Goal: Information Seeking & Learning: Learn about a topic

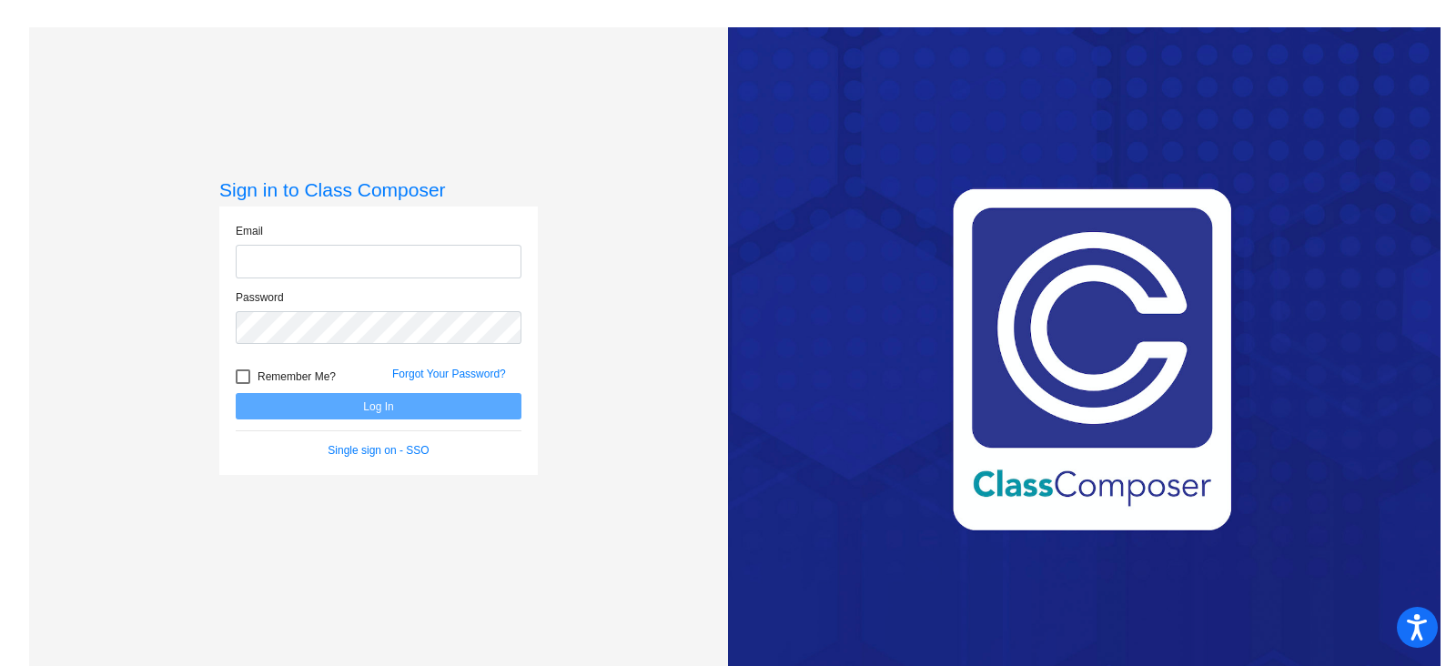
type input "[EMAIL_ADDRESS][PERSON_NAME][DOMAIN_NAME]"
click at [348, 402] on button "Log In" at bounding box center [379, 406] width 286 height 26
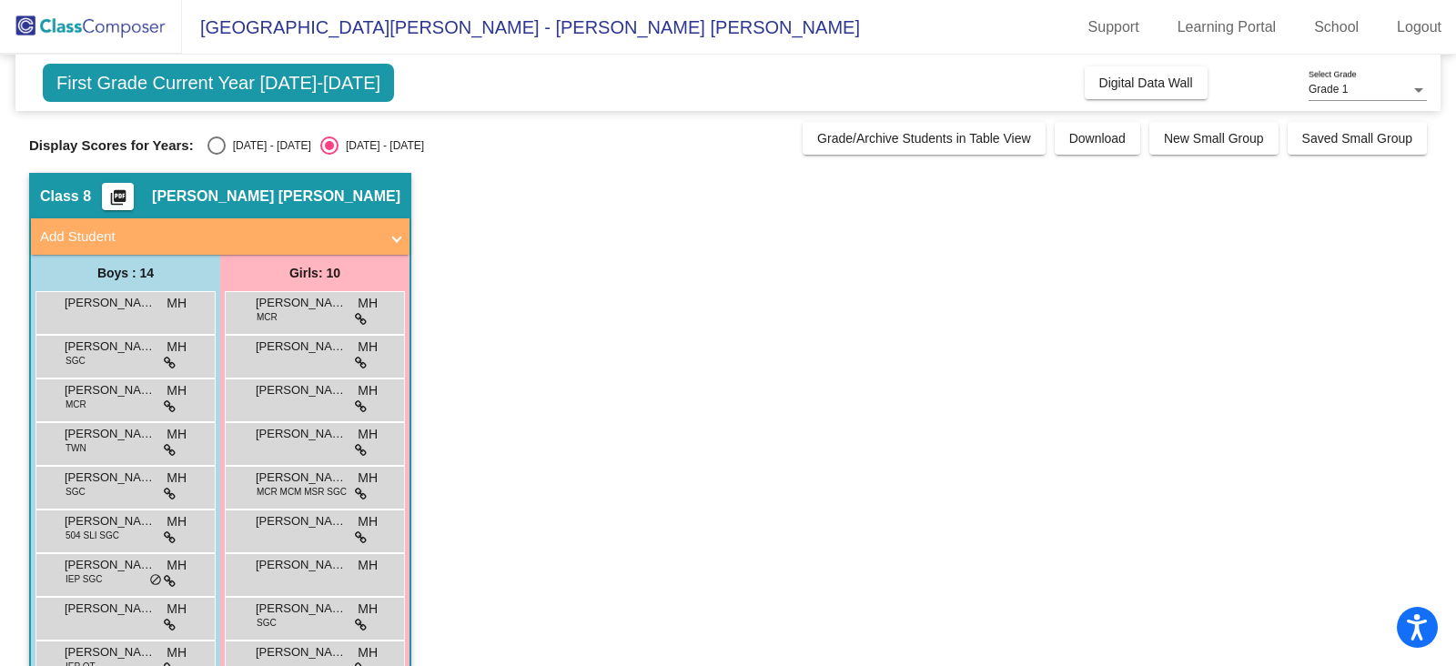
click at [207, 147] on div "Select an option" at bounding box center [216, 146] width 18 height 18
click at [216, 155] on input "[DATE] - [DATE]" at bounding box center [216, 155] width 1 height 1
radio input "true"
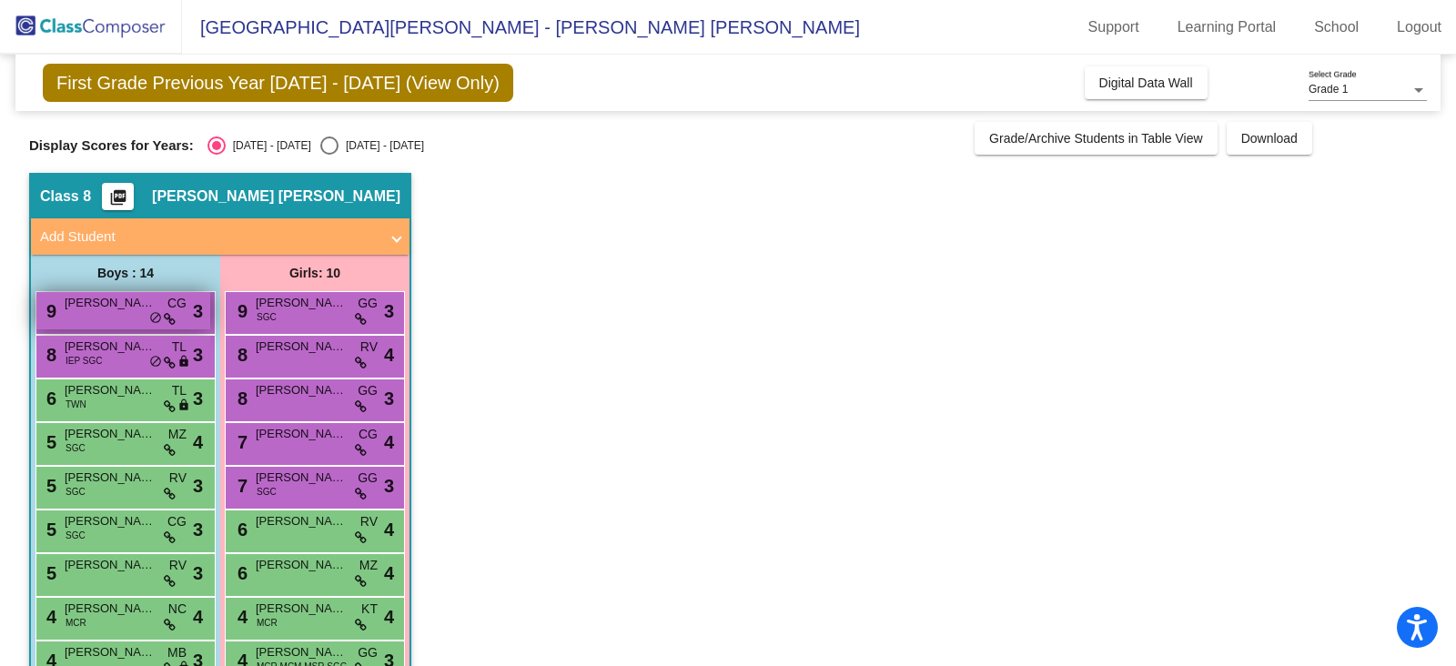
click at [130, 311] on div "9 [PERSON_NAME] CG lock do_not_disturb_alt 3" at bounding box center [123, 310] width 174 height 37
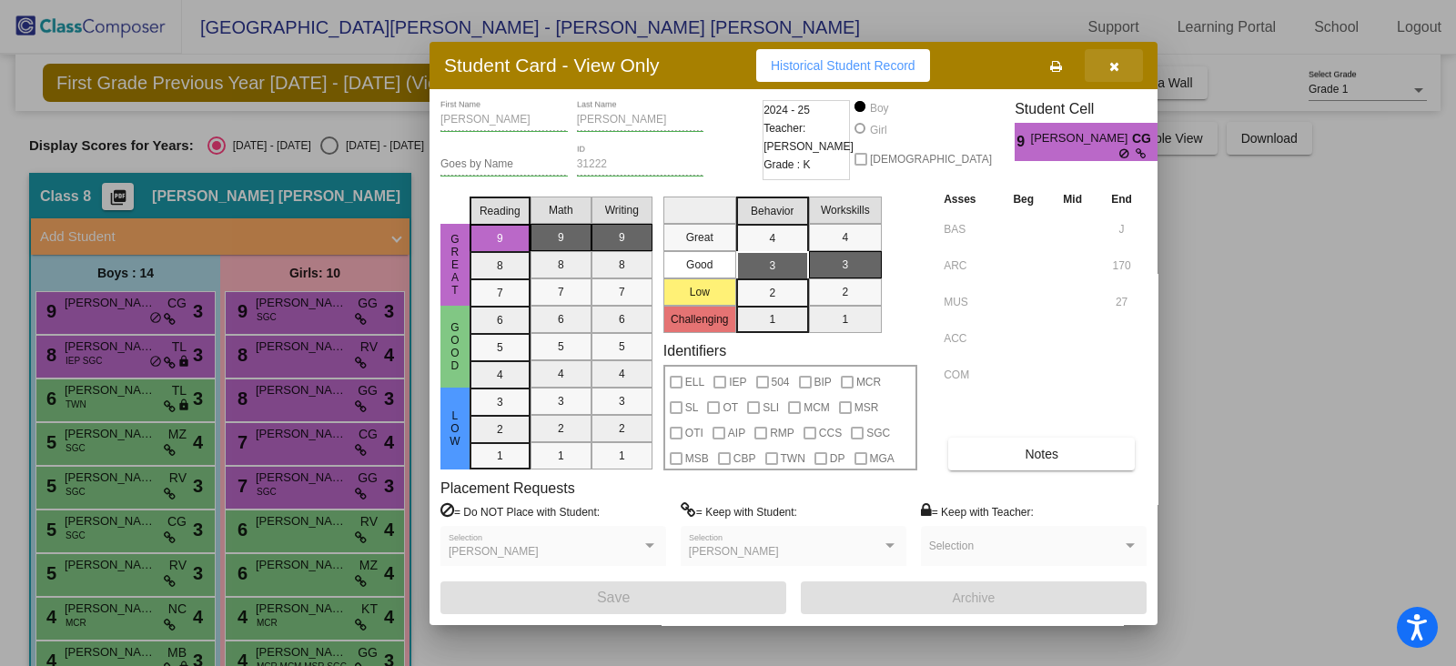
click at [1124, 66] on button "button" at bounding box center [1114, 65] width 58 height 33
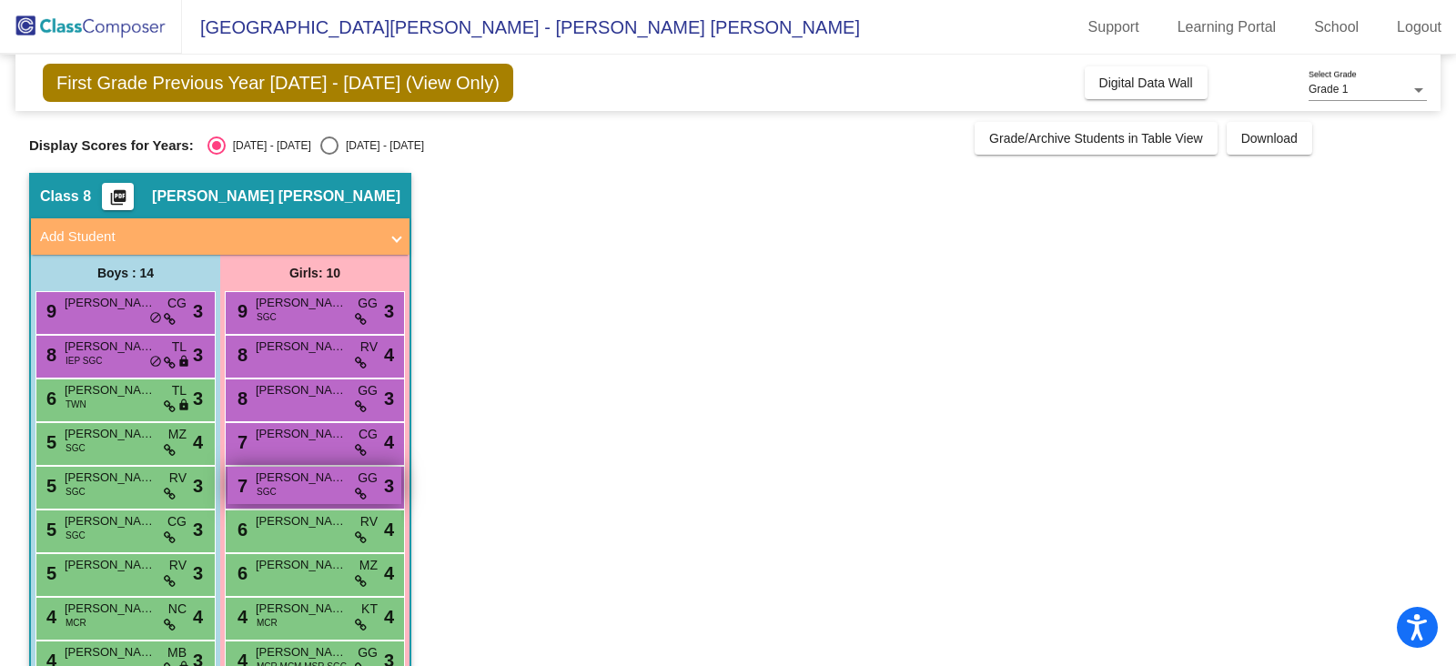
scroll to position [113, 0]
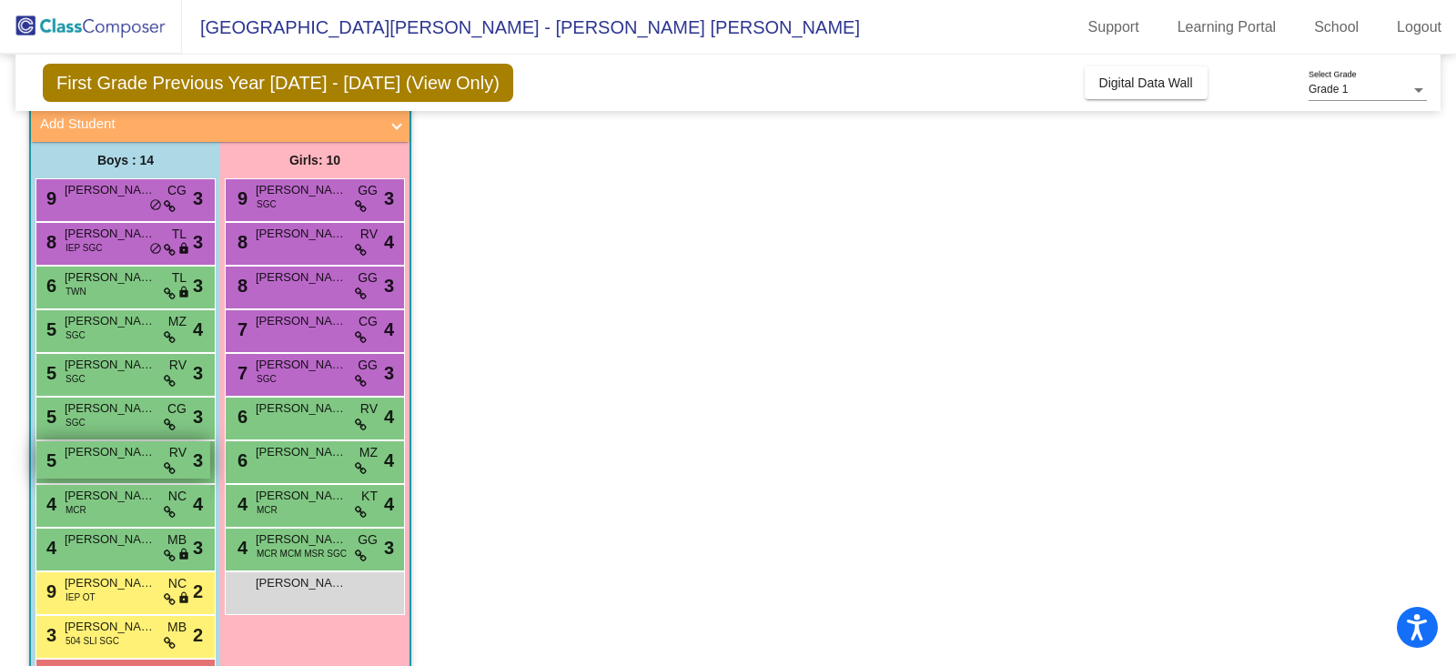
click at [105, 462] on div "5 [PERSON_NAME] lock do_not_disturb_alt 3" at bounding box center [123, 459] width 174 height 37
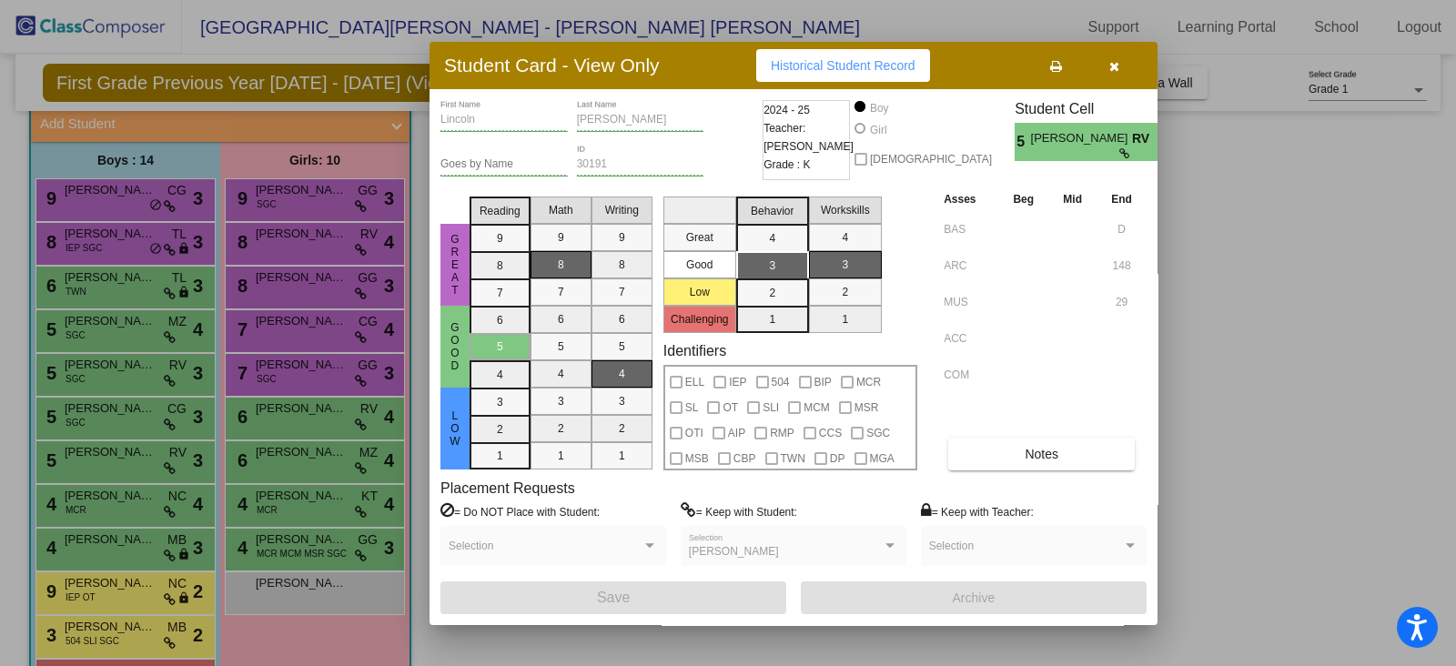
click at [1108, 52] on button "button" at bounding box center [1114, 65] width 58 height 33
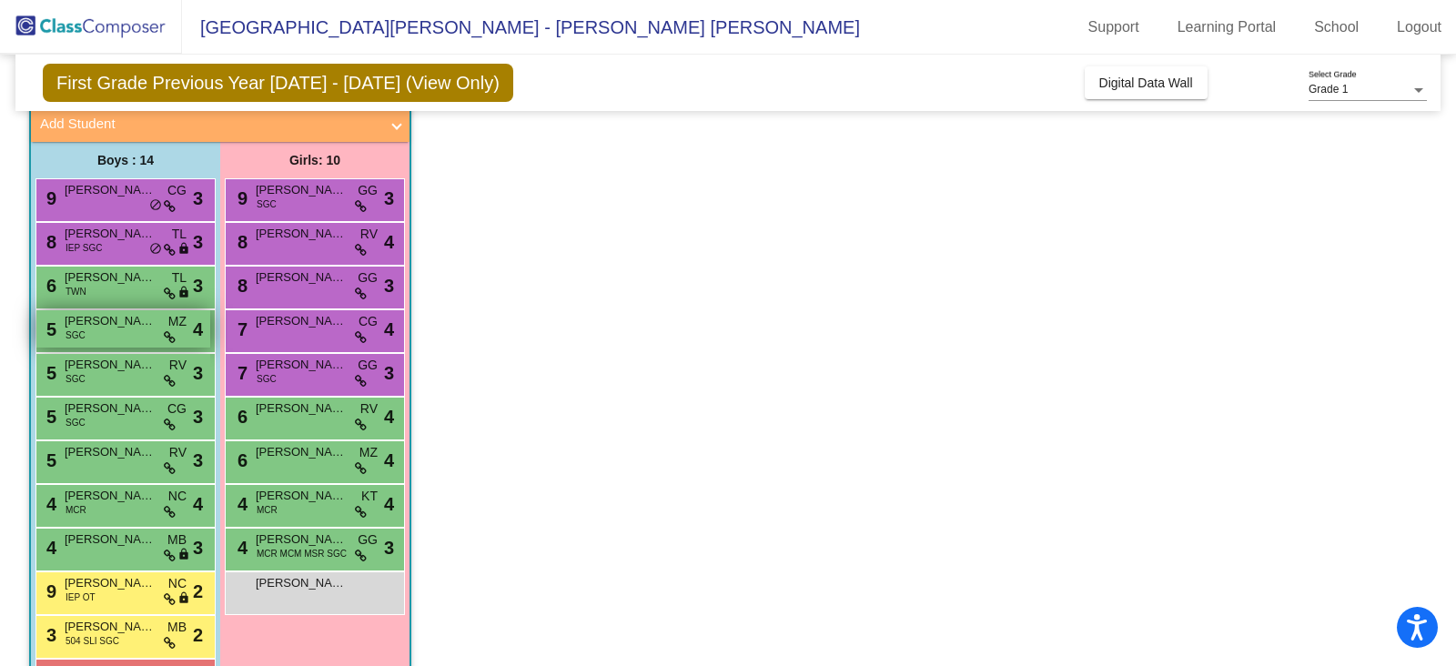
click at [118, 332] on div "5 [PERSON_NAME] SGC MZ lock do_not_disturb_alt 4" at bounding box center [123, 328] width 174 height 37
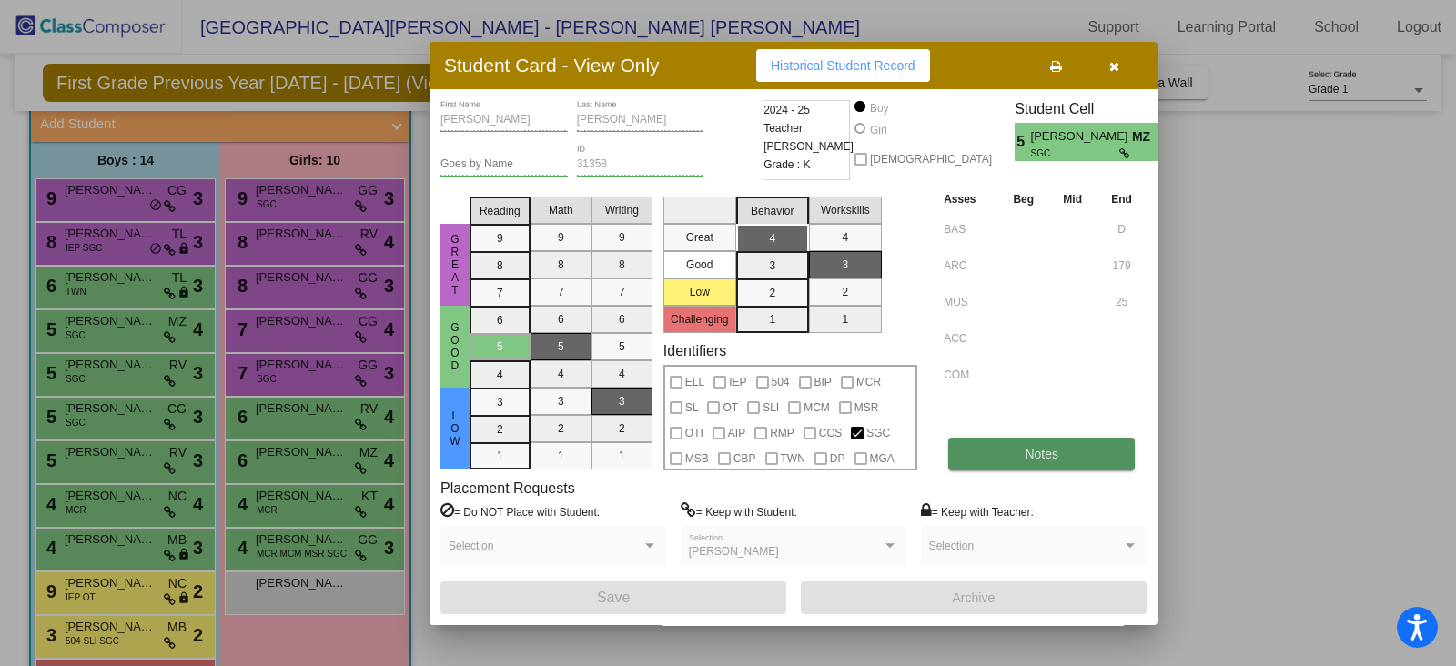
click at [992, 449] on button "Notes" at bounding box center [1041, 454] width 187 height 33
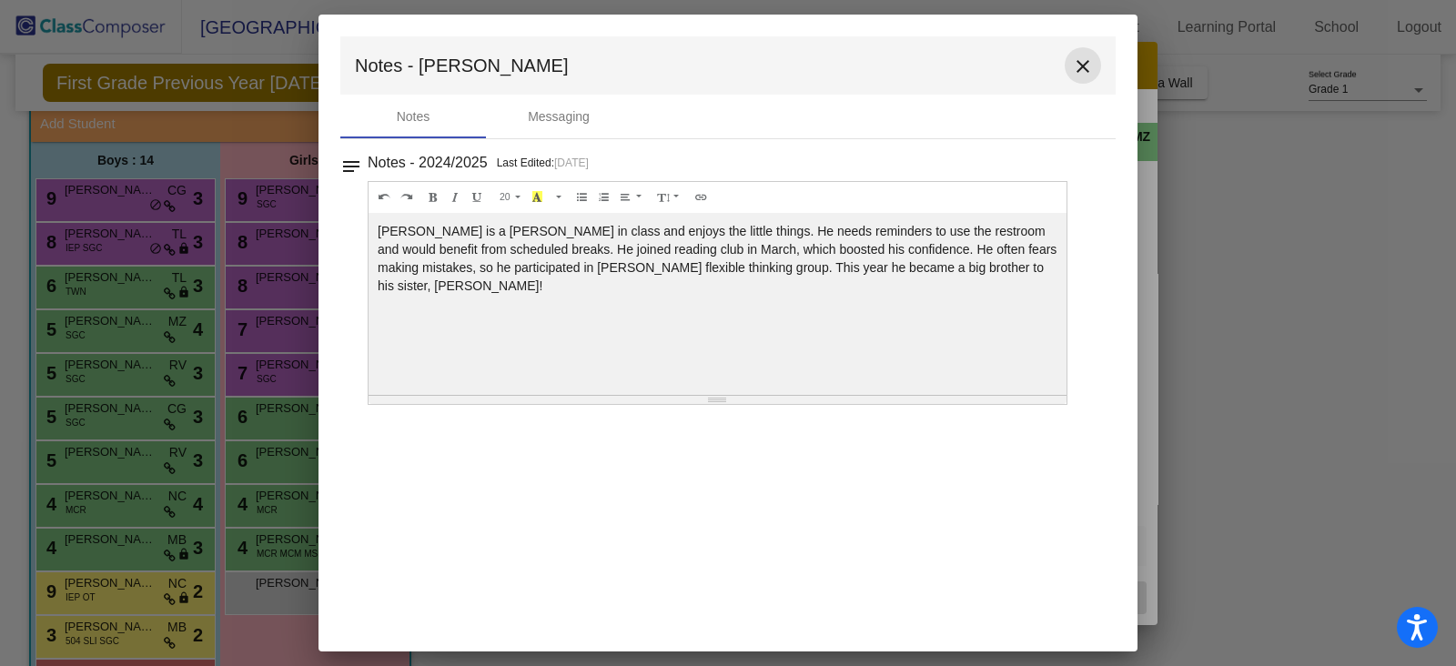
click at [1069, 54] on button "close" at bounding box center [1083, 65] width 36 height 36
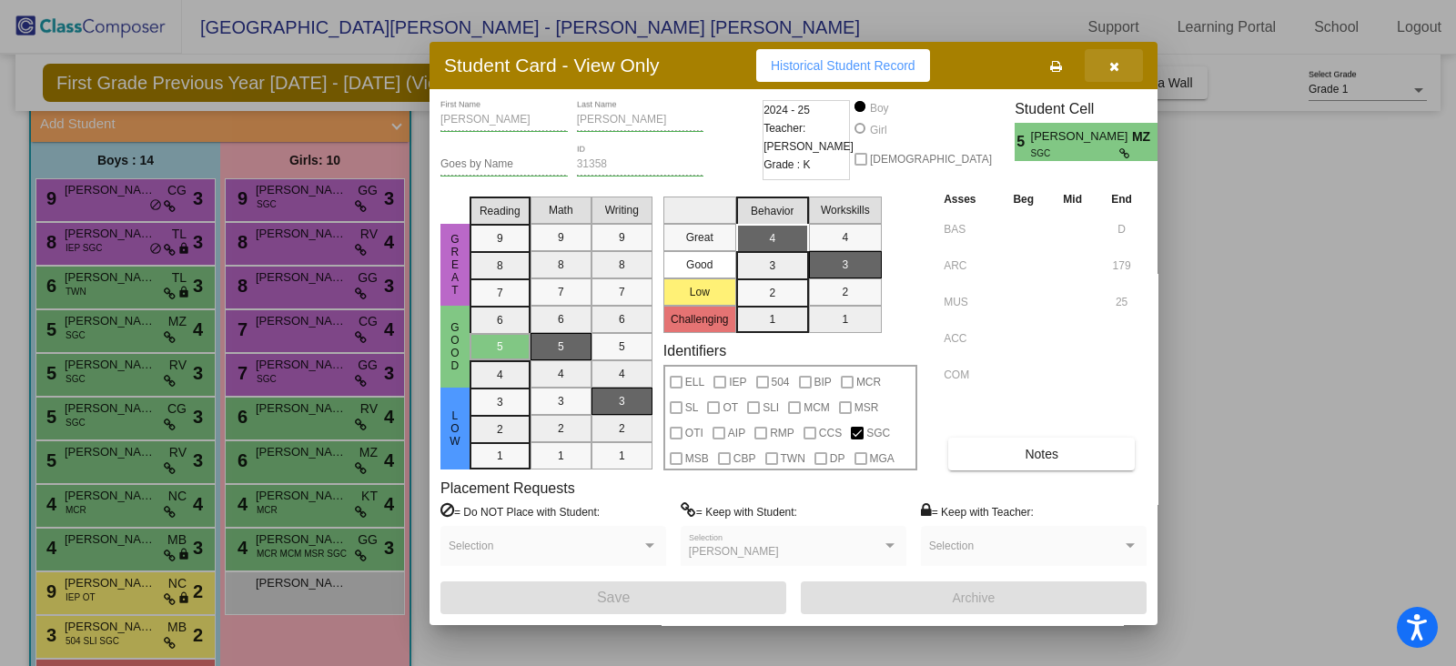
click at [1118, 62] on icon "button" at bounding box center [1114, 66] width 10 height 13
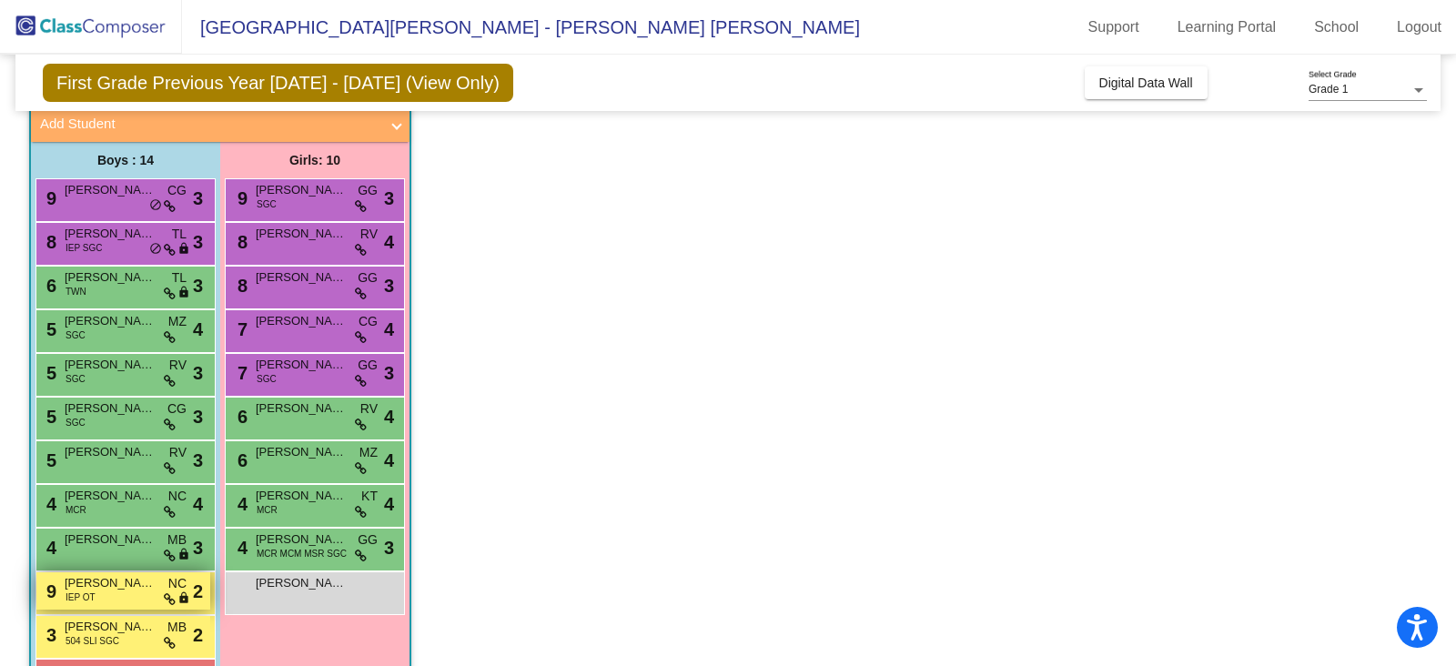
click at [118, 596] on div "9 [PERSON_NAME] IEP OT NC lock do_not_disturb_alt 2" at bounding box center [123, 590] width 174 height 37
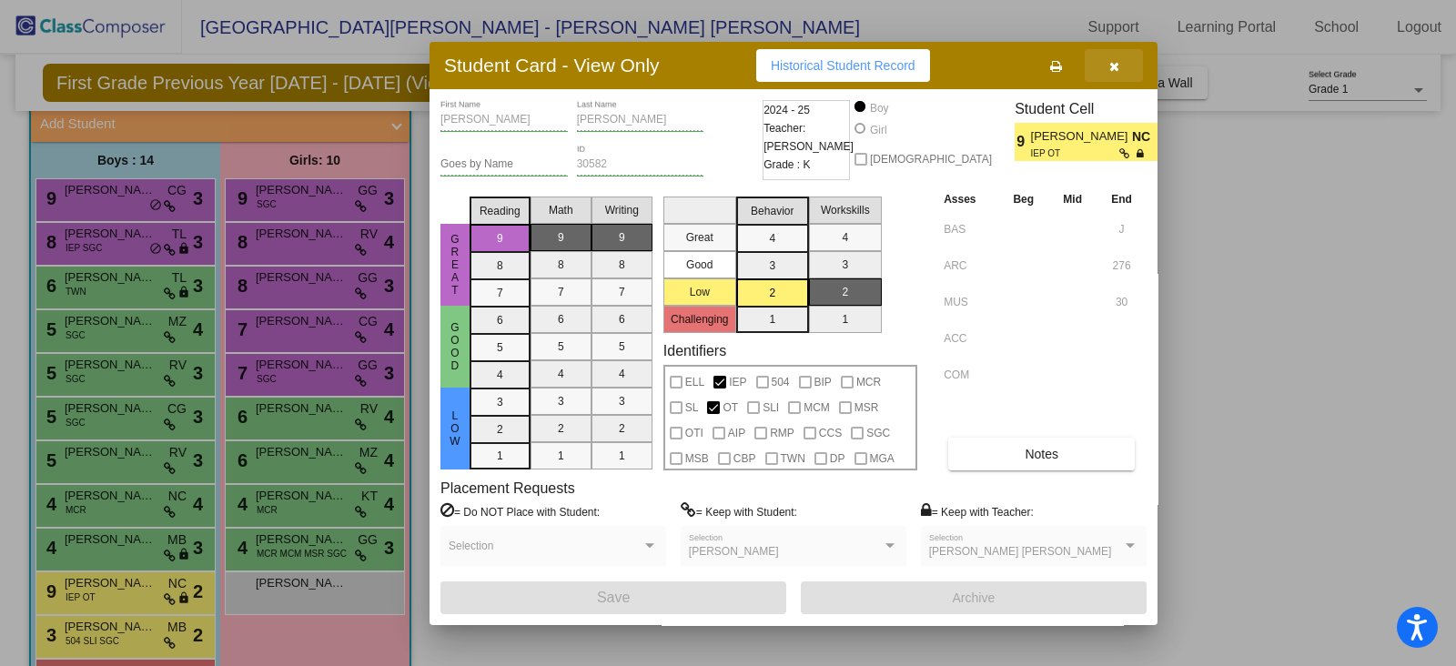
click at [1126, 58] on button "button" at bounding box center [1114, 65] width 58 height 33
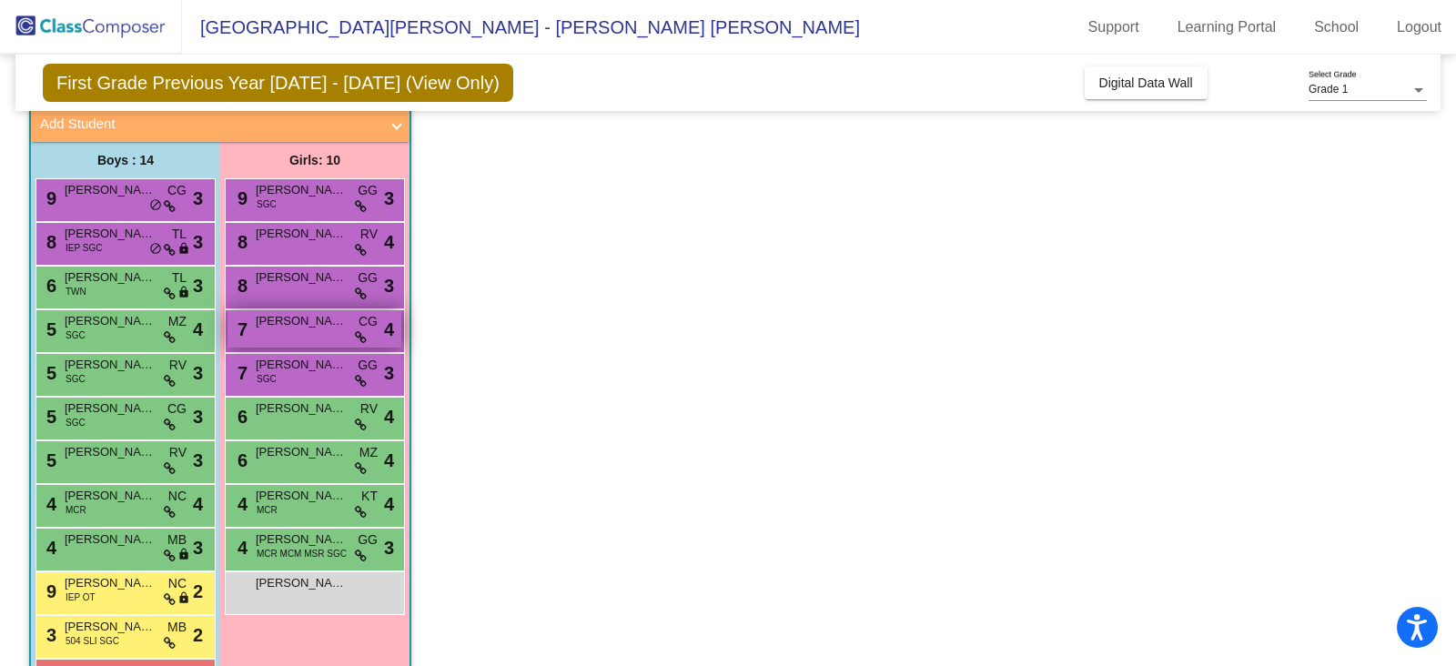
click at [309, 326] on span "[PERSON_NAME]" at bounding box center [301, 321] width 91 height 18
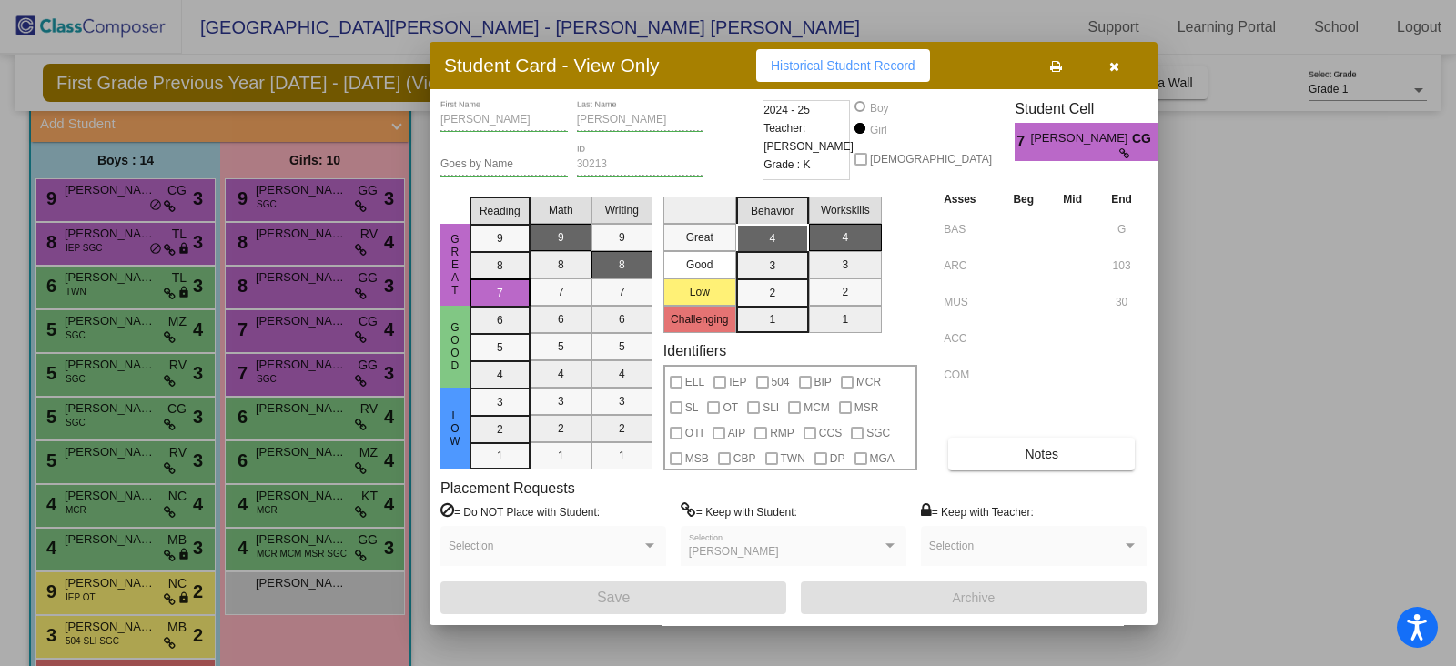
click at [1128, 56] on button "button" at bounding box center [1114, 65] width 58 height 33
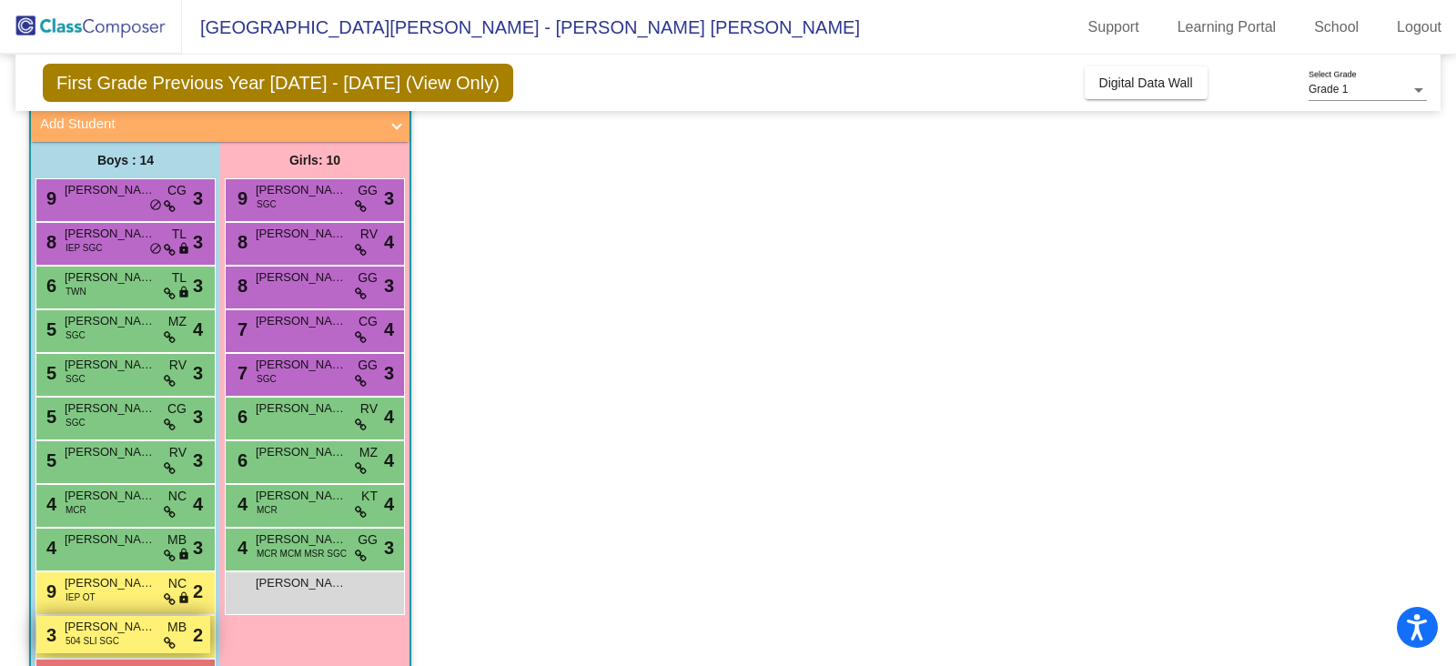
scroll to position [227, 0]
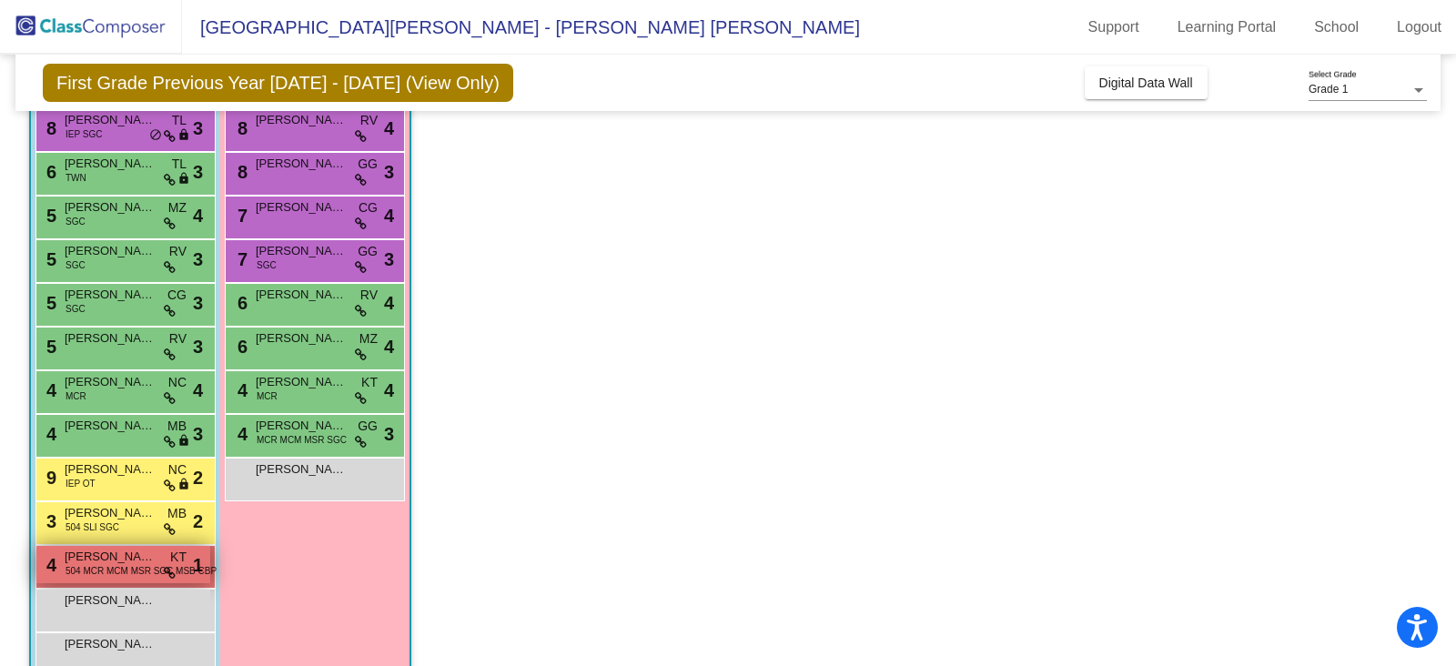
click at [137, 565] on span "504 MCR MCM MSR SGC MSB CBP" at bounding box center [141, 571] width 151 height 14
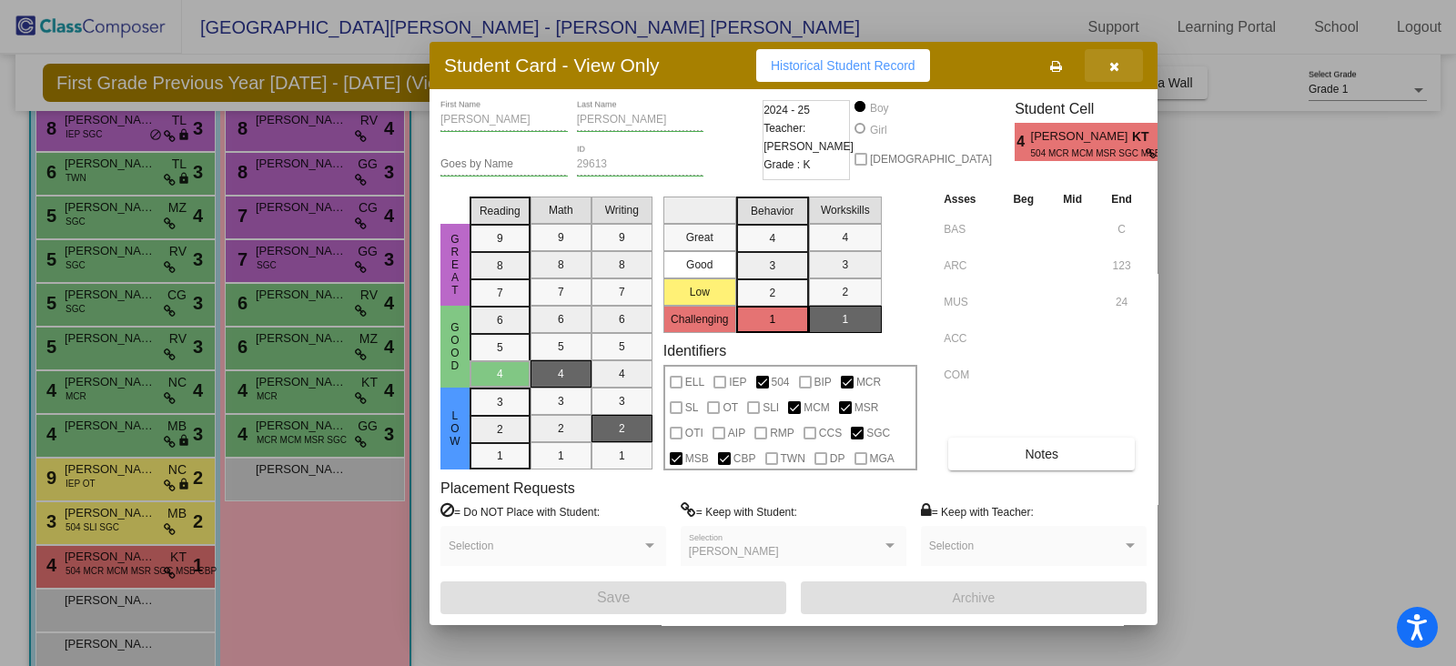
click at [1115, 60] on icon "button" at bounding box center [1114, 66] width 10 height 13
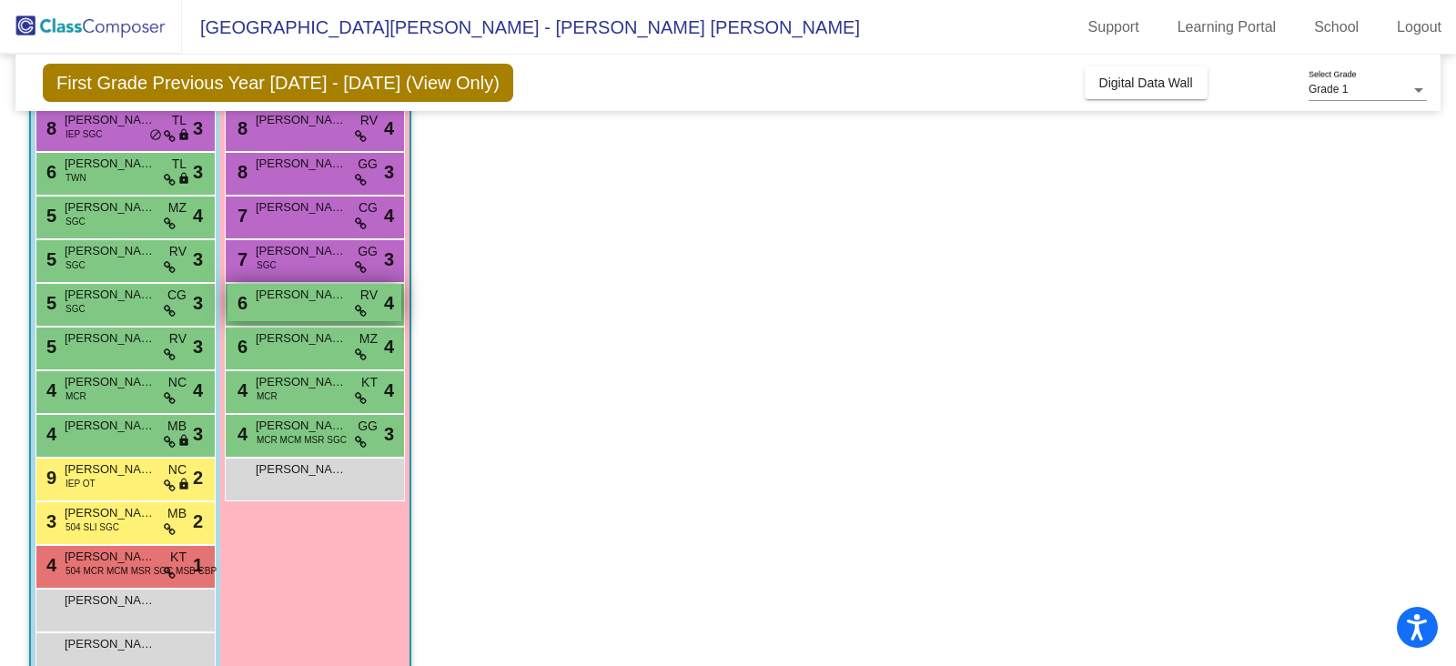
click at [323, 304] on div "6 [PERSON_NAME] RV lock do_not_disturb_alt 4" at bounding box center [315, 302] width 174 height 37
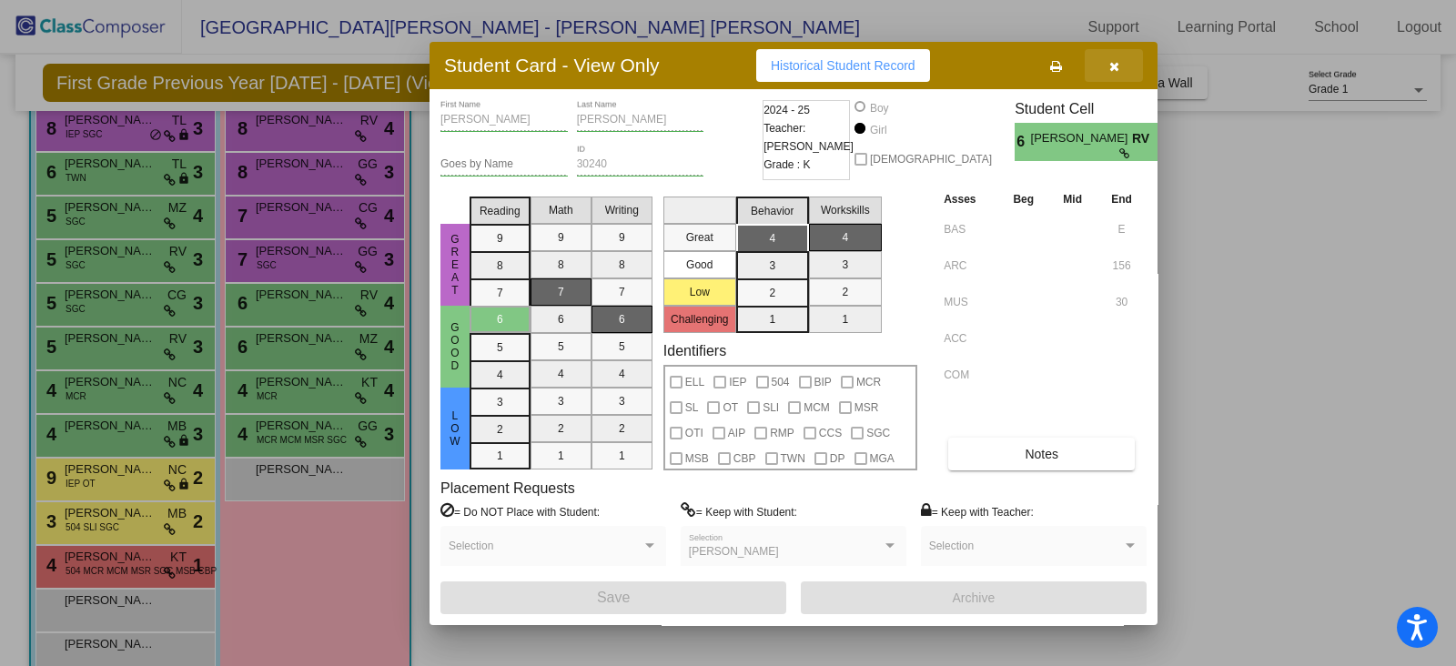
click at [1113, 74] on button "button" at bounding box center [1114, 65] width 58 height 33
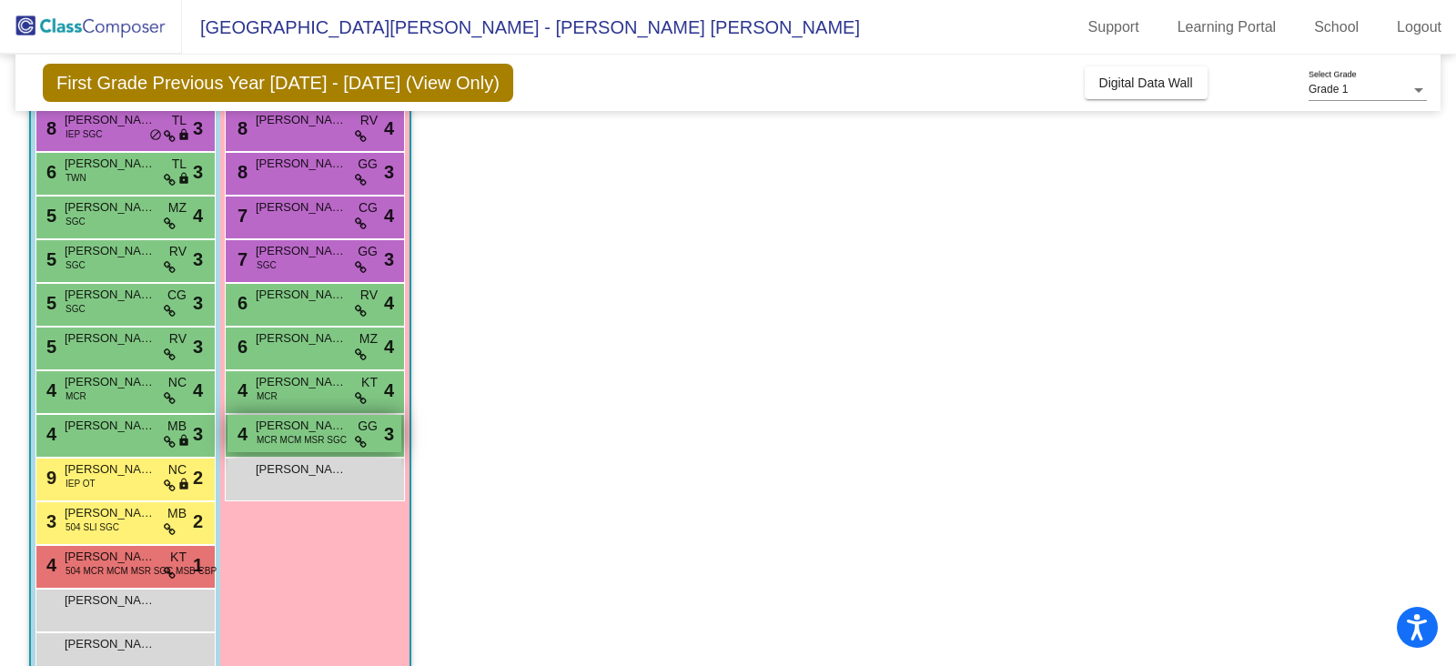
click at [276, 433] on span "MCR MCM MSR SGC" at bounding box center [302, 440] width 90 height 14
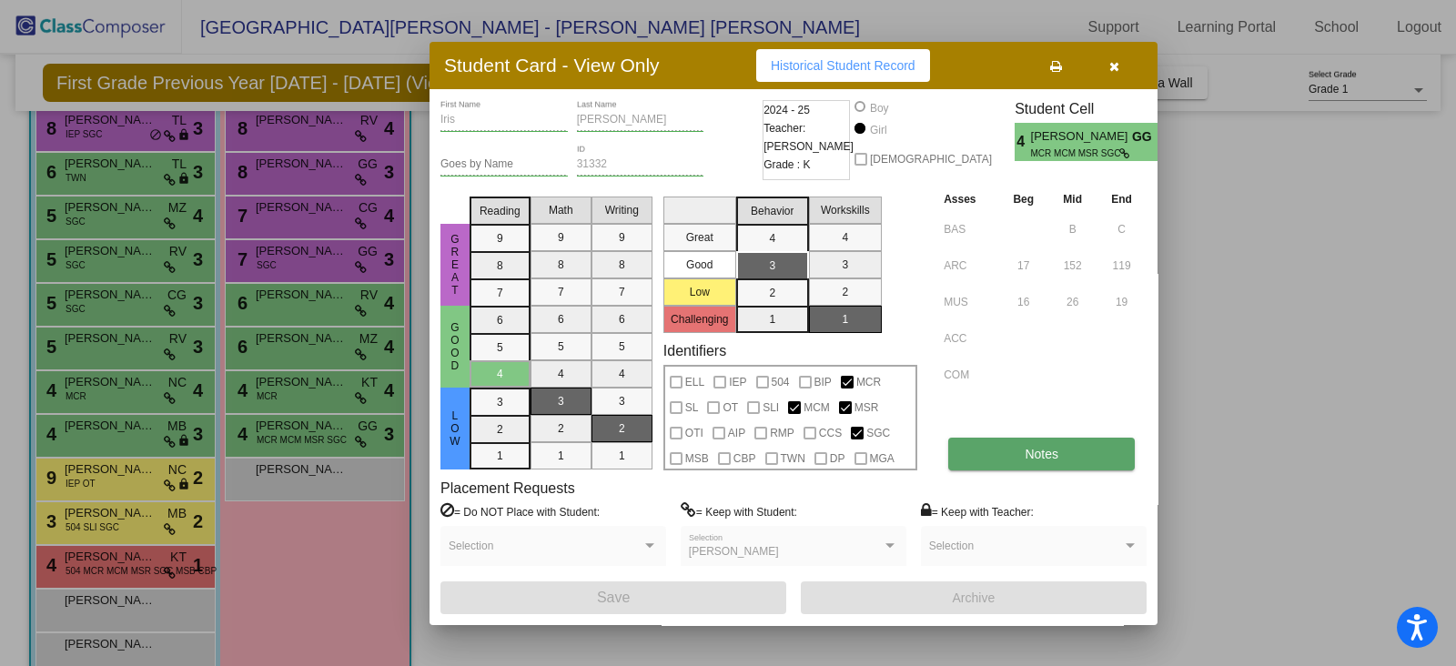
click at [1047, 447] on span "Notes" at bounding box center [1042, 454] width 34 height 15
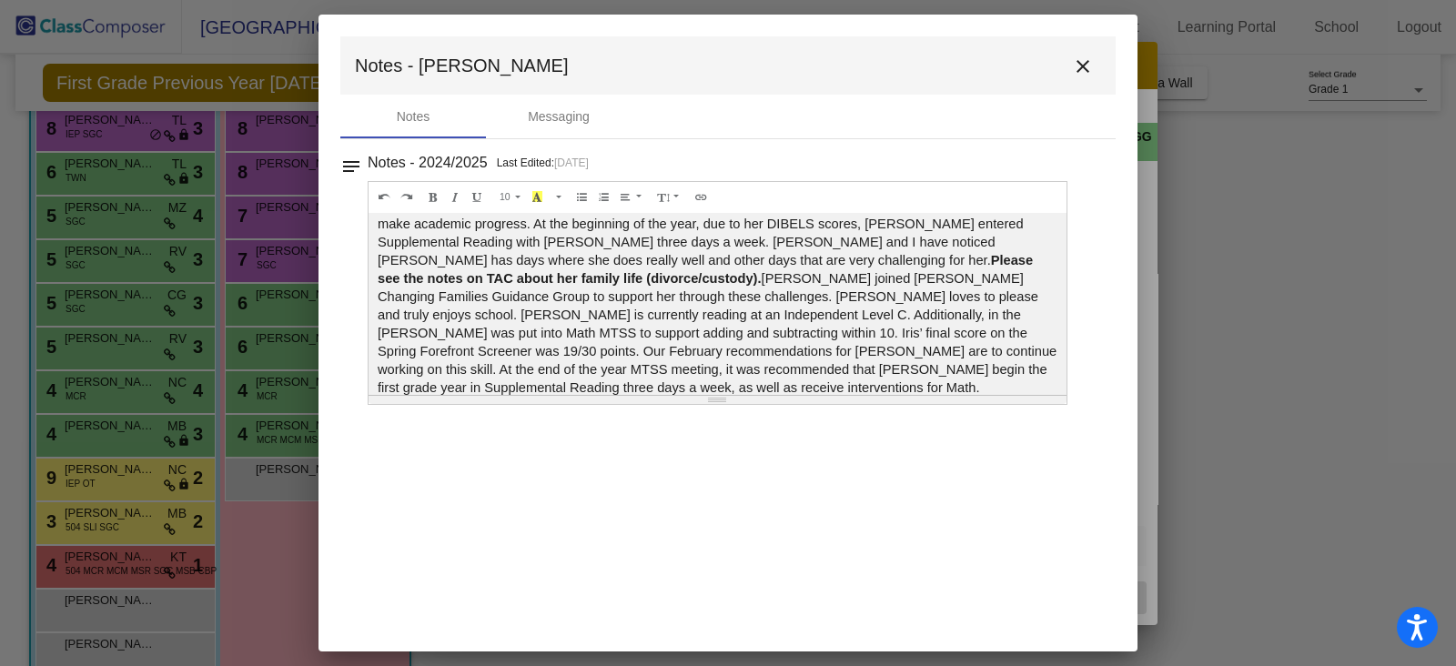
scroll to position [0, 0]
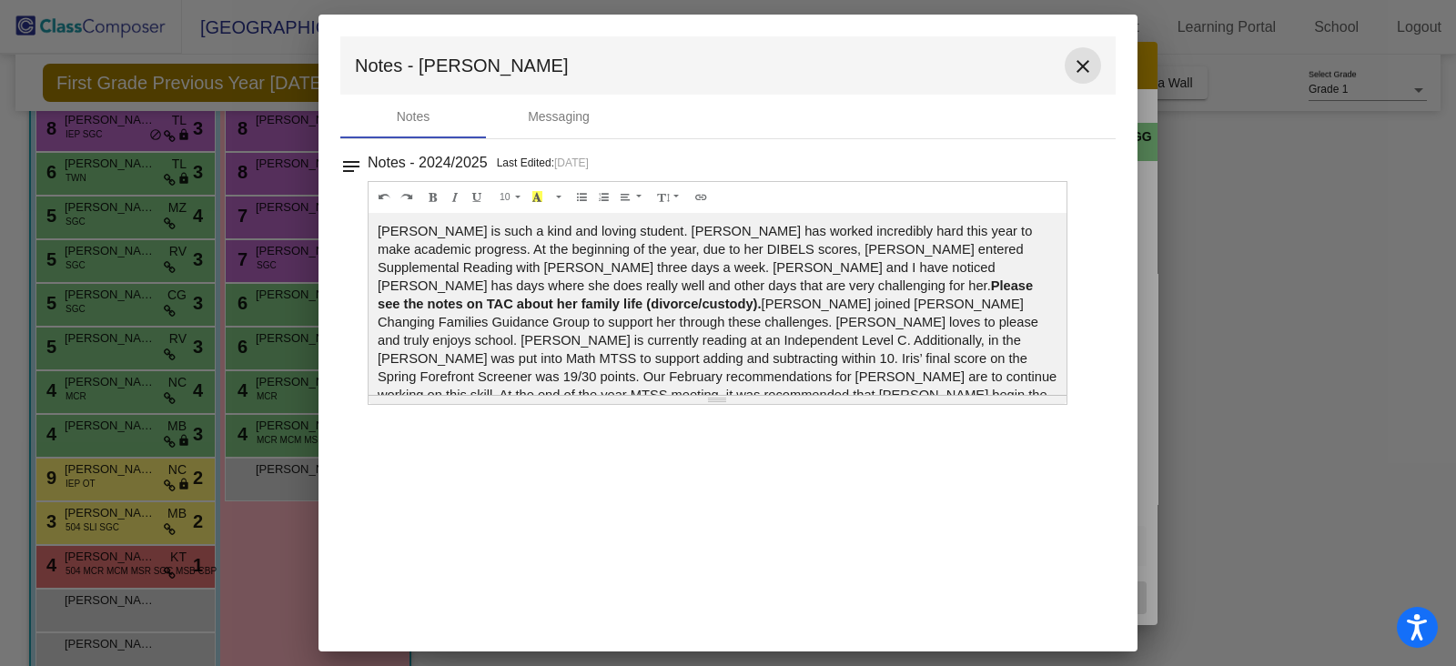
click at [1079, 63] on mat-icon "close" at bounding box center [1083, 67] width 22 height 22
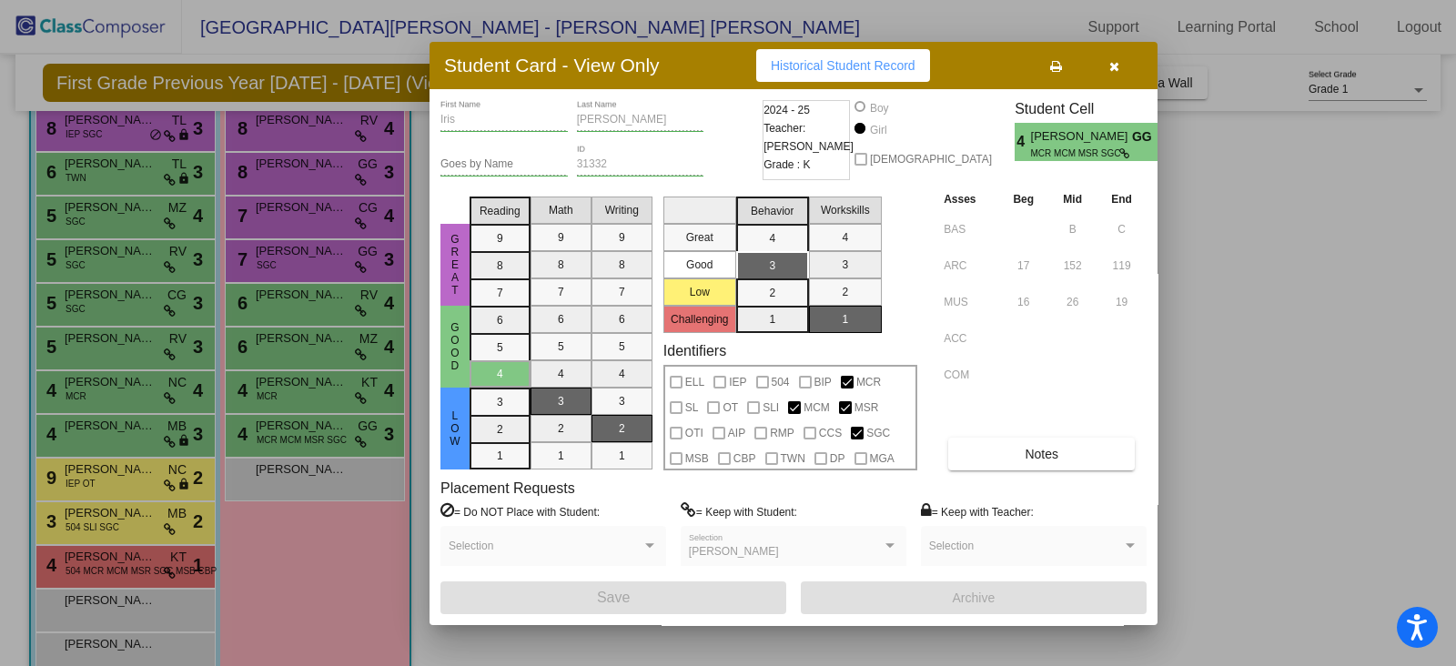
click at [1119, 59] on button "button" at bounding box center [1114, 65] width 58 height 33
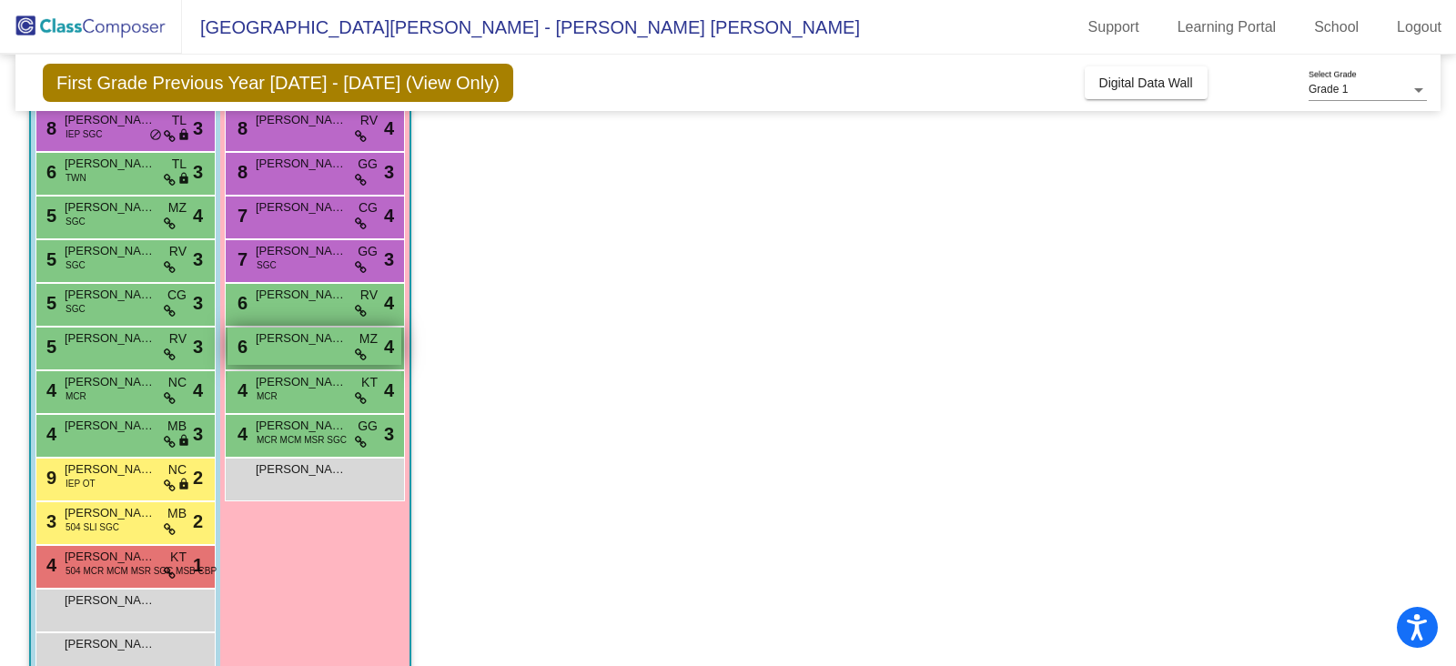
click at [309, 351] on div "6 [PERSON_NAME] MZ lock do_not_disturb_alt 4" at bounding box center [315, 346] width 174 height 37
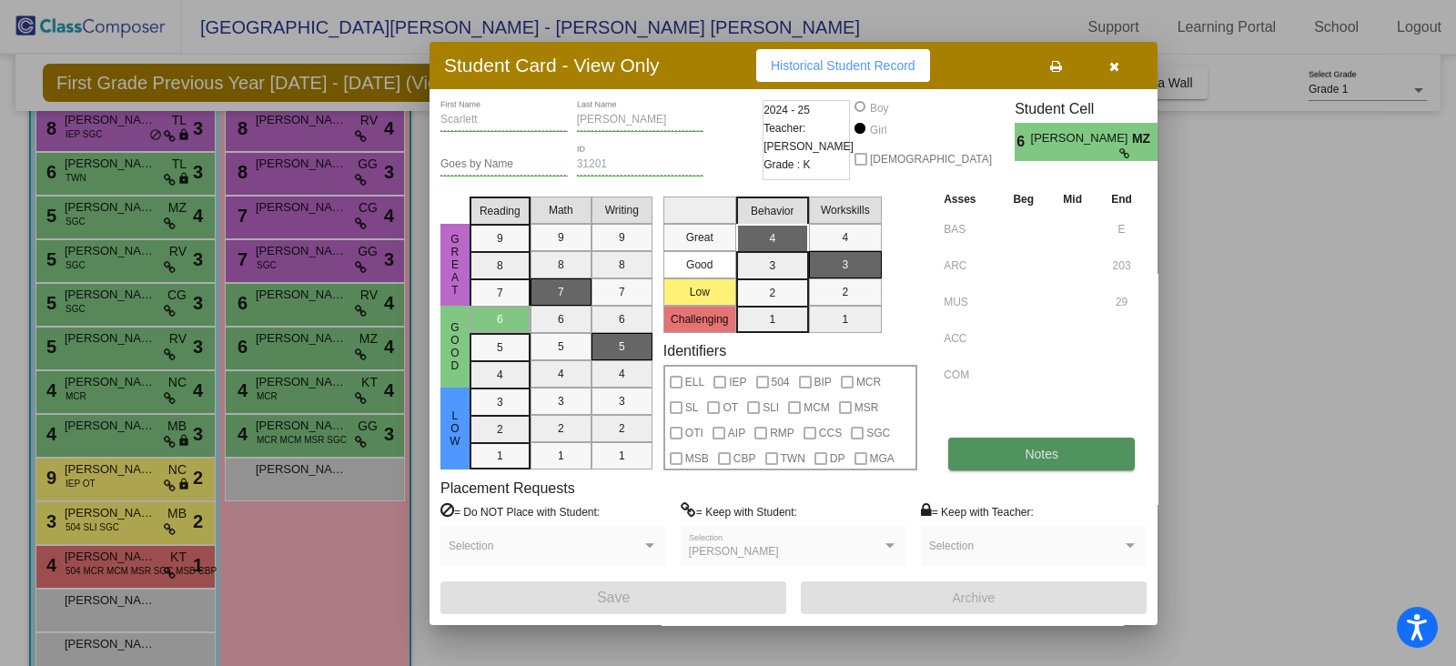
click at [1017, 440] on button "Notes" at bounding box center [1041, 454] width 187 height 33
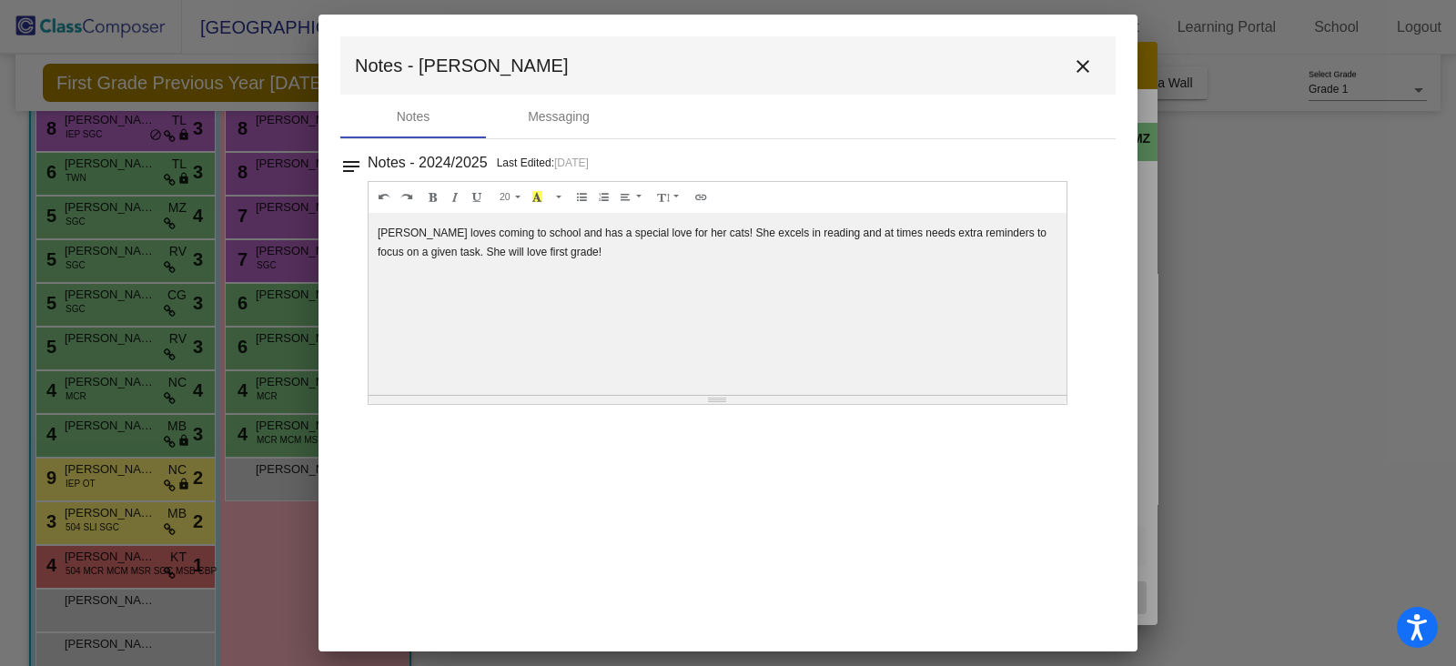
click at [1090, 53] on button "close" at bounding box center [1083, 65] width 36 height 36
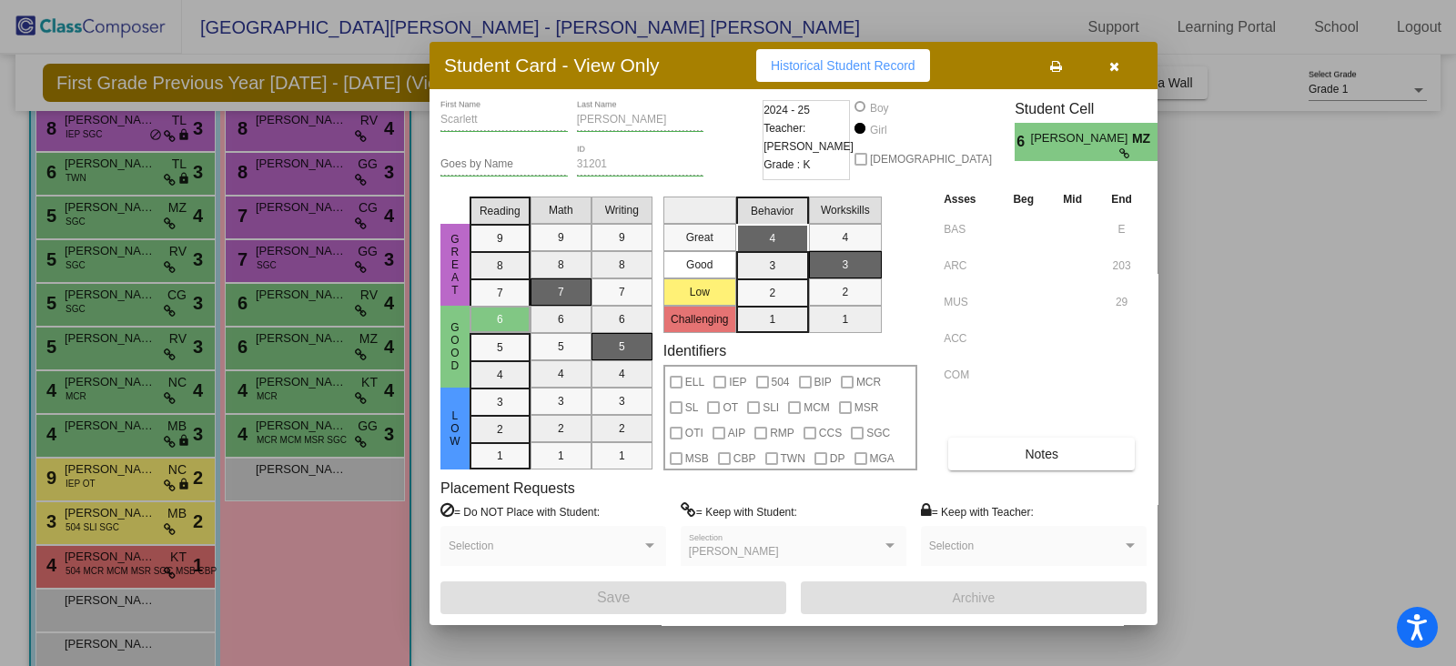
drag, startPoint x: 1120, startPoint y: 65, endPoint x: 1028, endPoint y: 49, distance: 93.2
click at [1119, 65] on button "button" at bounding box center [1114, 65] width 58 height 33
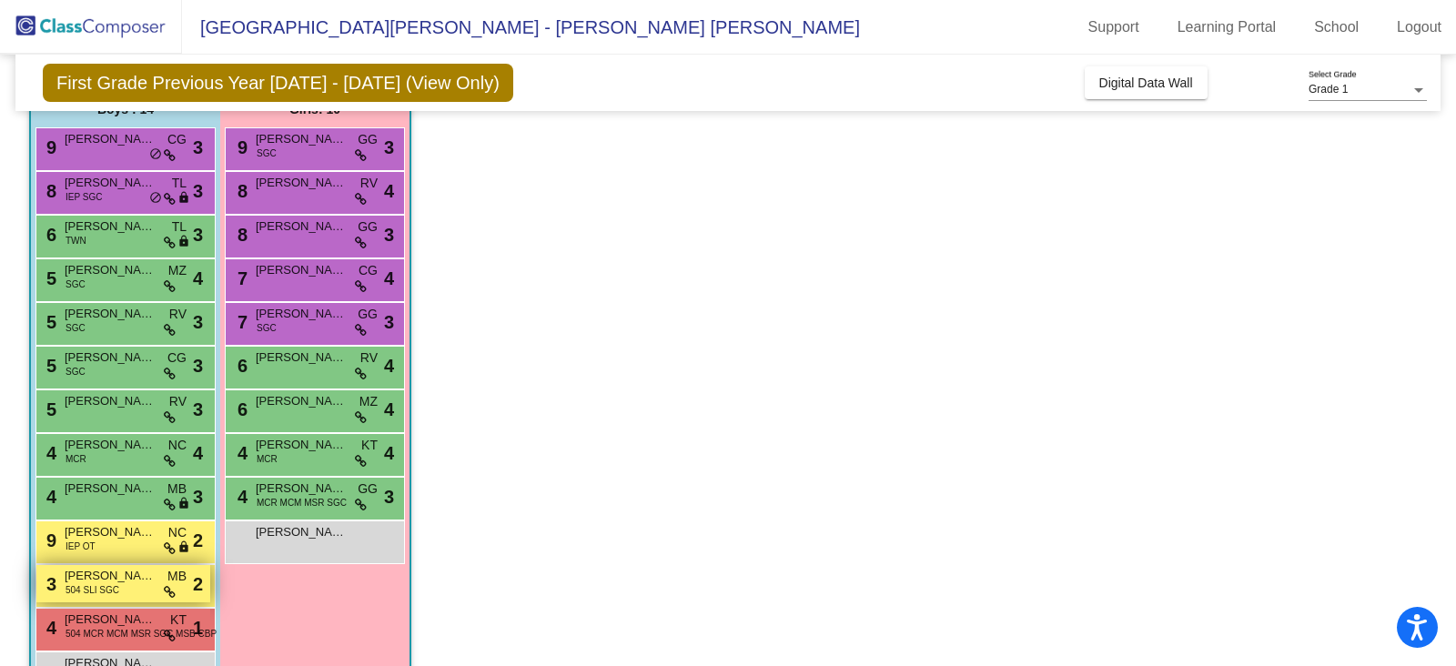
scroll to position [113, 0]
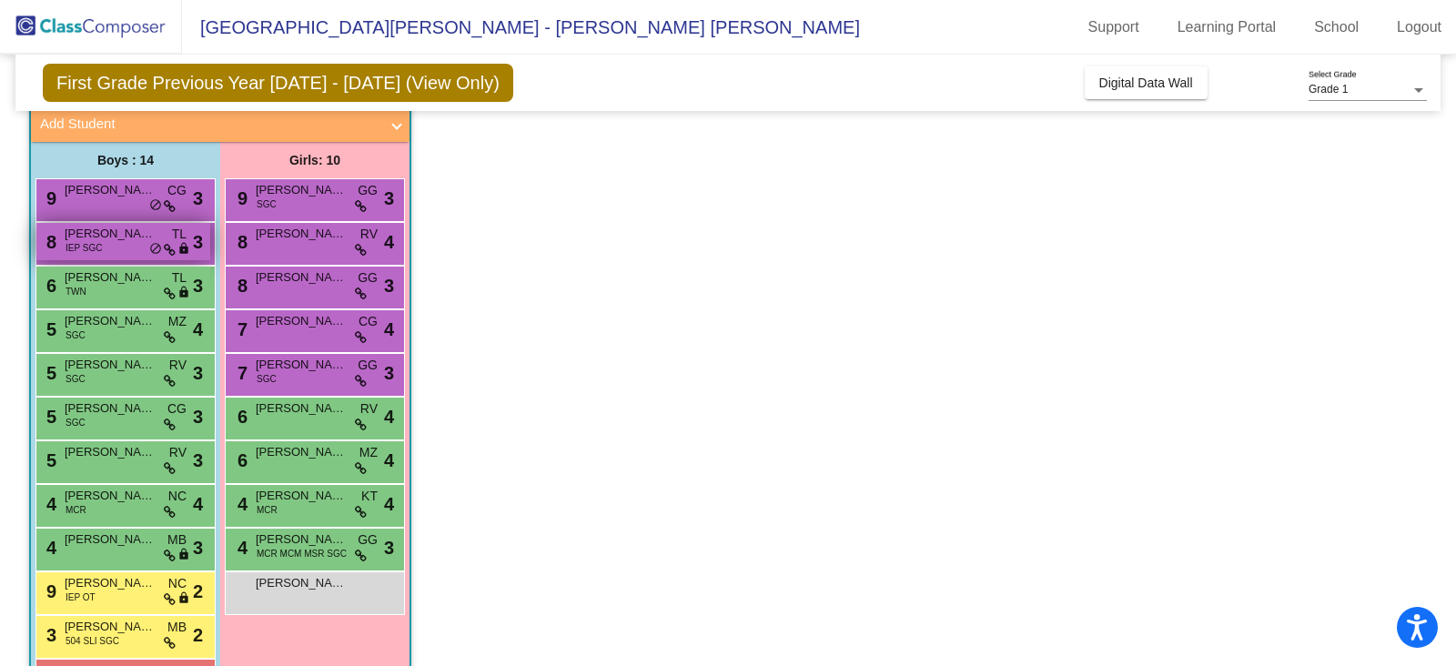
click at [97, 238] on span "[PERSON_NAME]" at bounding box center [110, 234] width 91 height 18
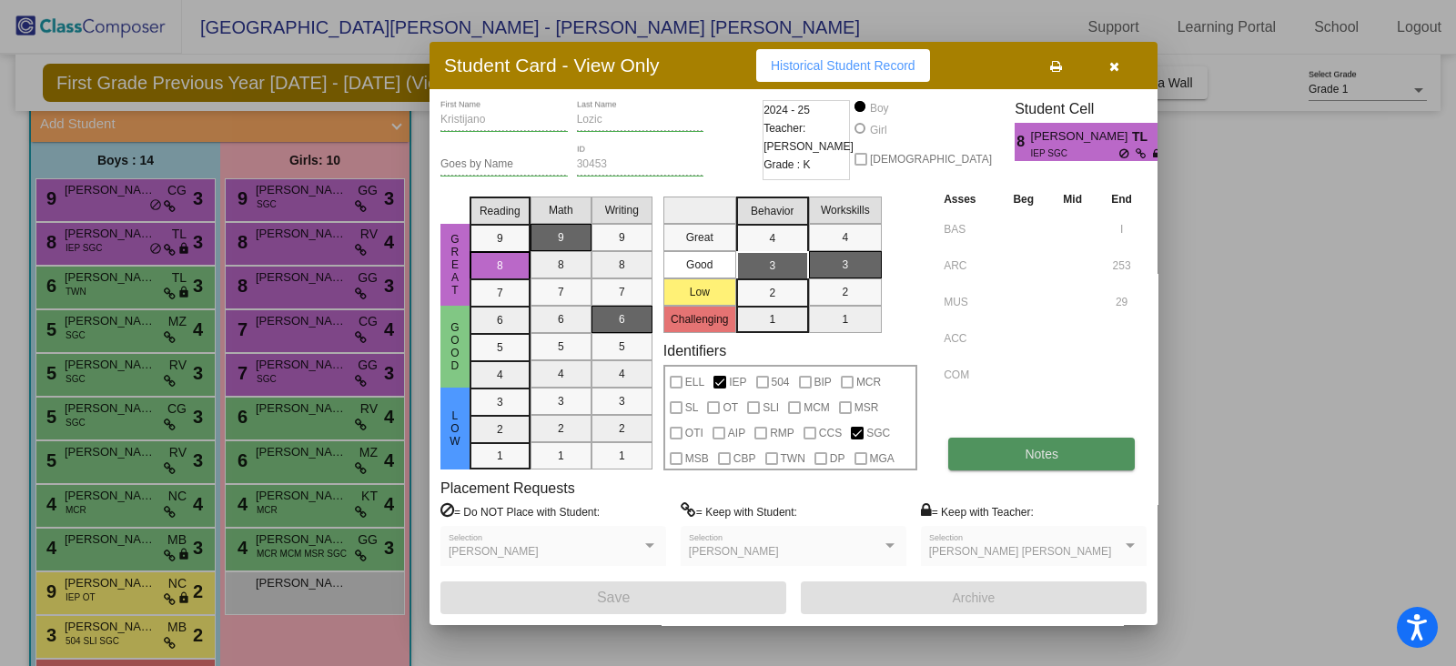
click at [1079, 453] on button "Notes" at bounding box center [1041, 454] width 187 height 33
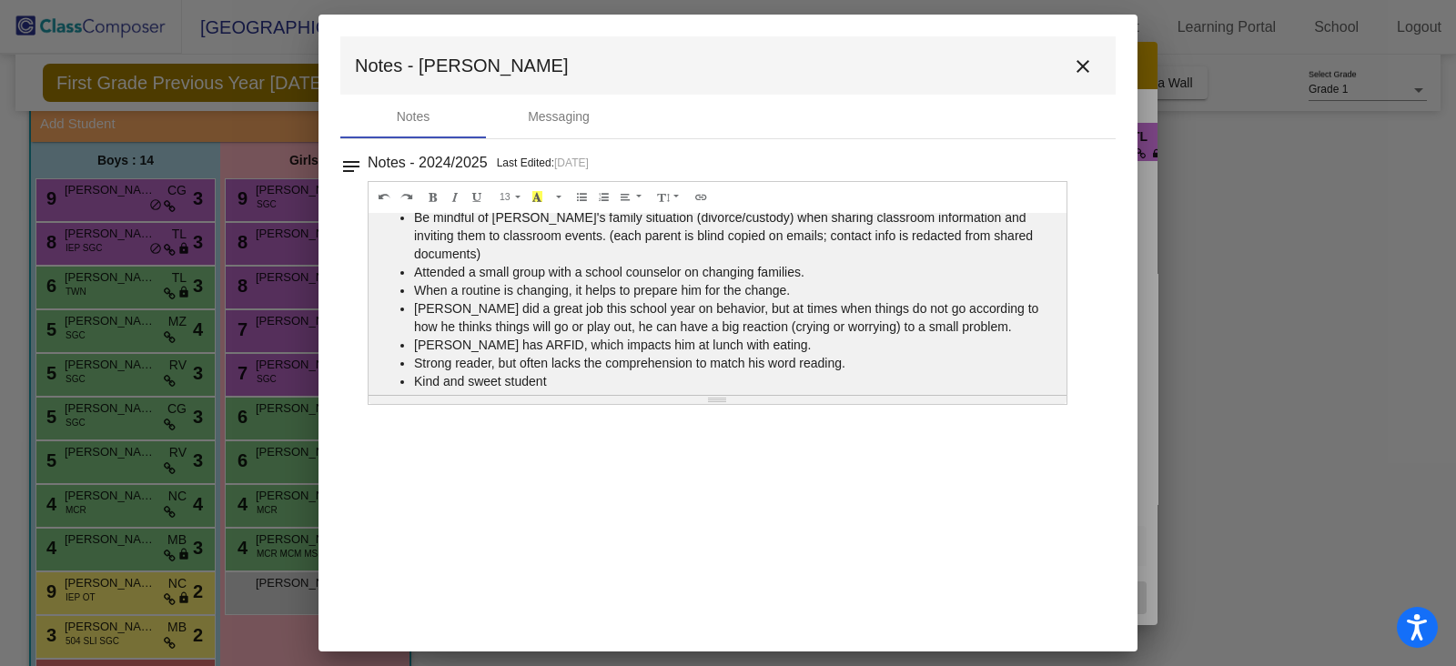
scroll to position [0, 0]
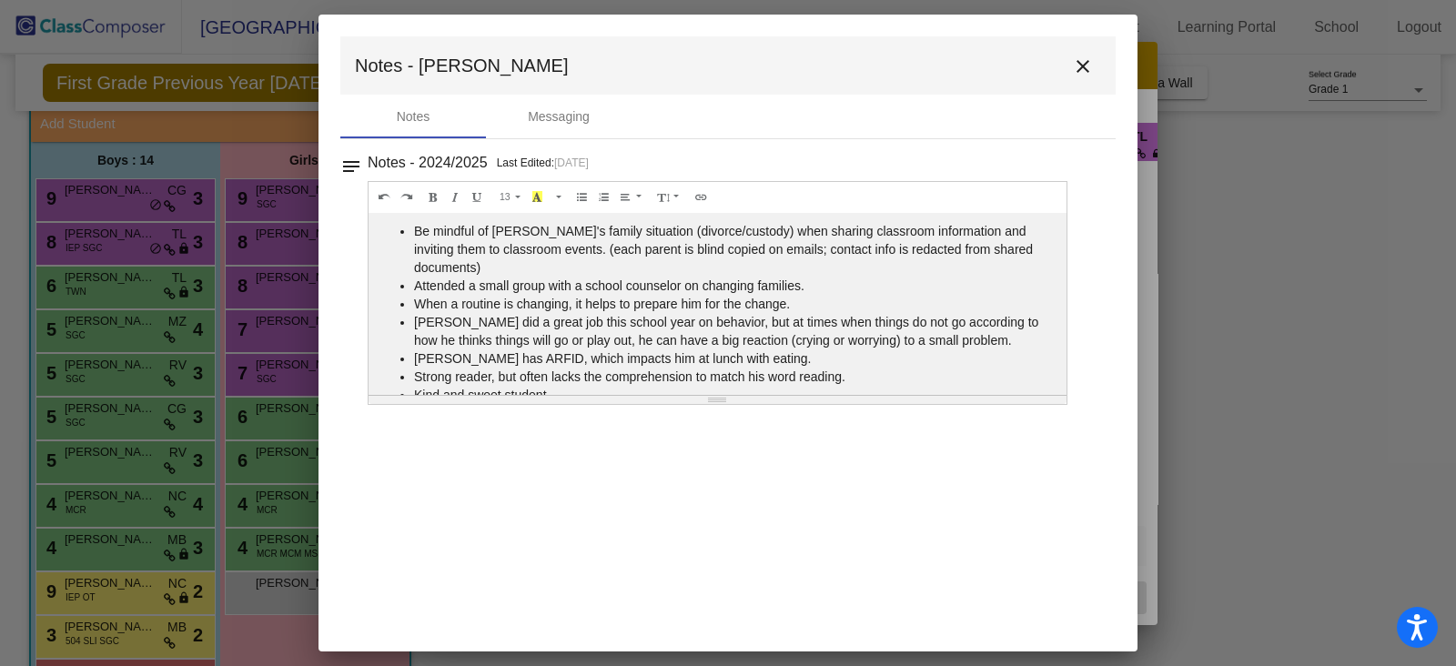
click at [1085, 56] on mat-icon "close" at bounding box center [1083, 67] width 22 height 22
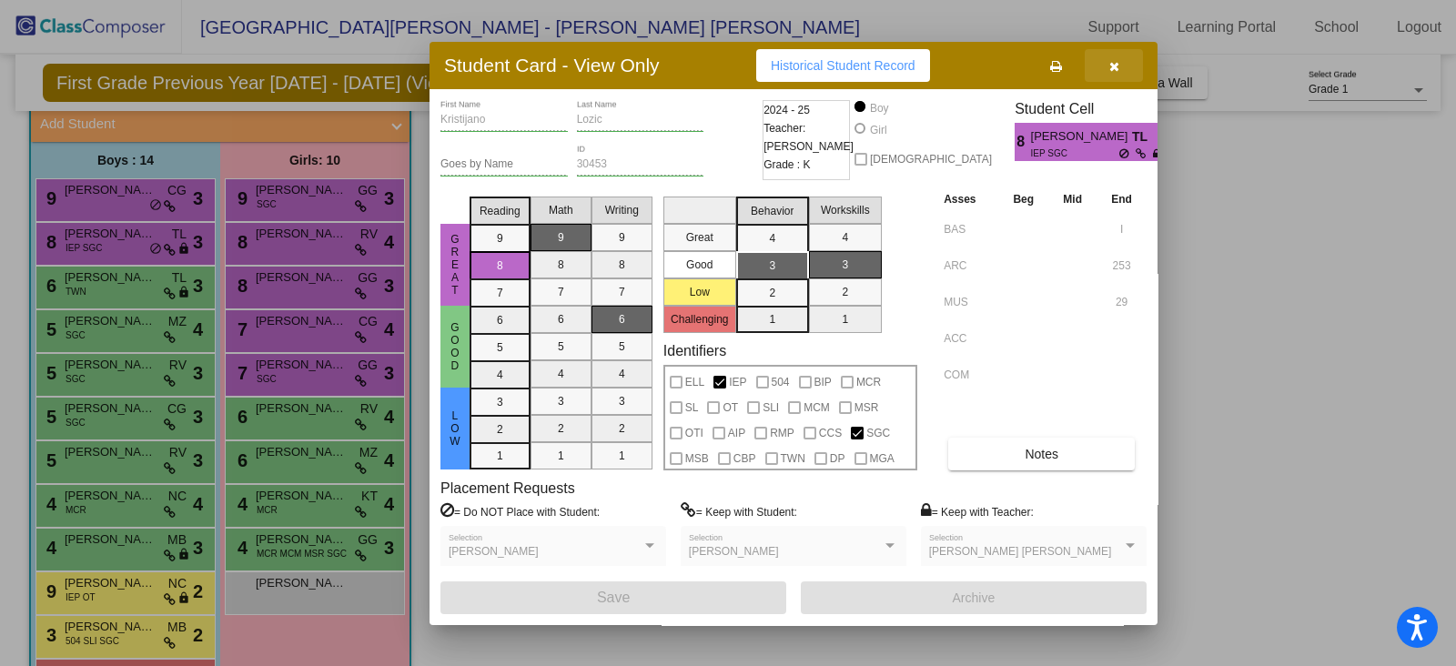
click at [1110, 66] on icon "button" at bounding box center [1114, 66] width 10 height 13
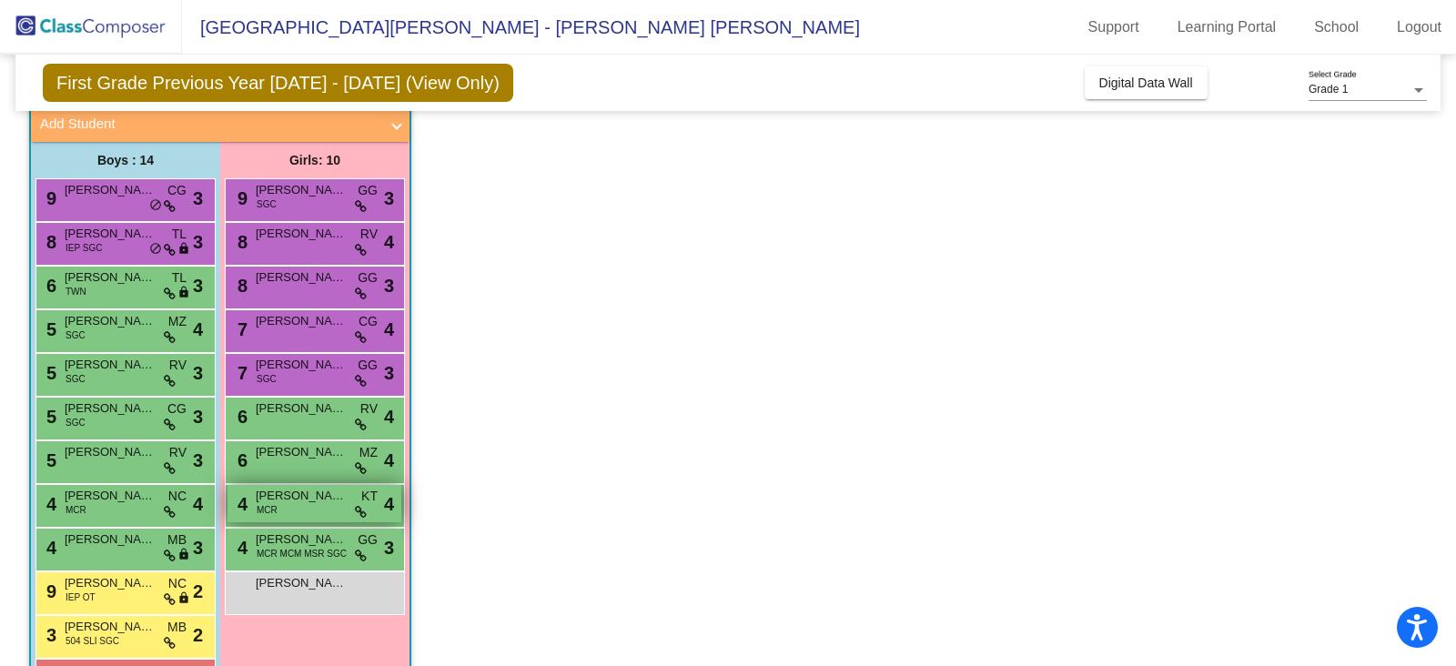
click at [331, 498] on span "[PERSON_NAME]" at bounding box center [301, 496] width 91 height 18
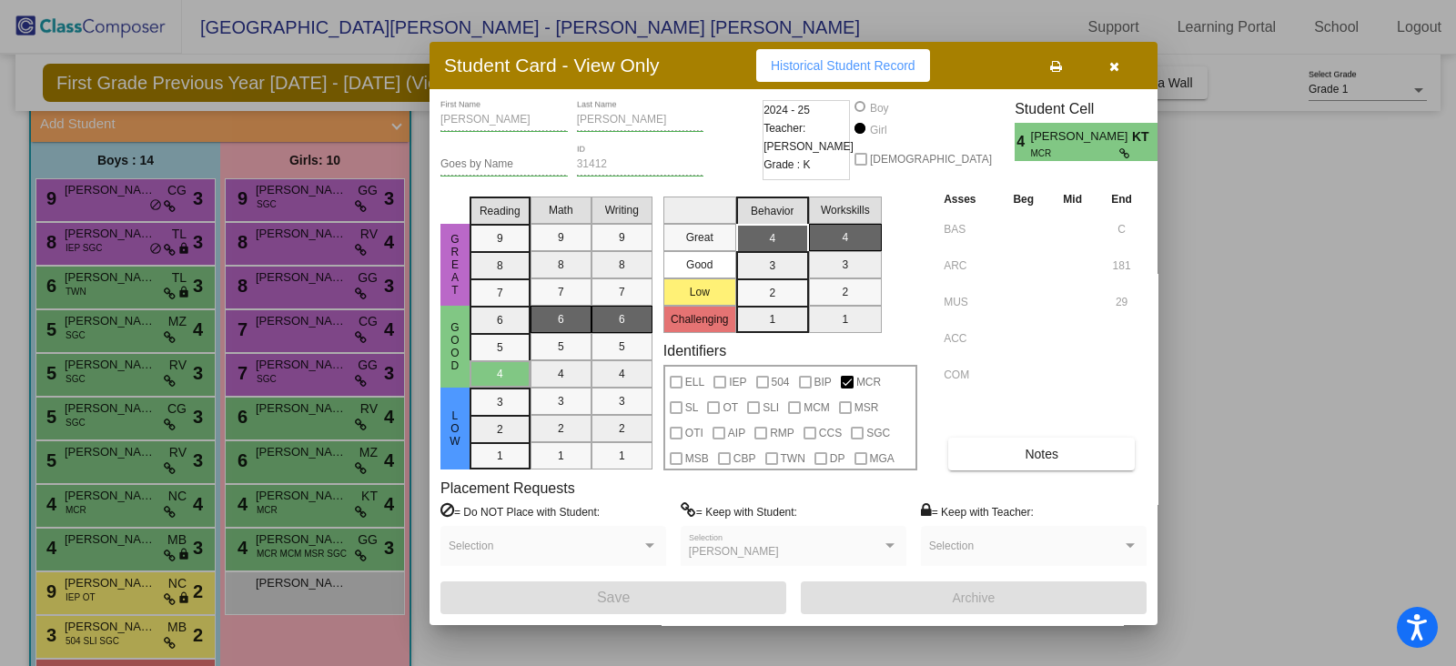
drag, startPoint x: 1120, startPoint y: 66, endPoint x: 724, endPoint y: 187, distance: 414.0
click at [1111, 66] on button "button" at bounding box center [1114, 65] width 58 height 33
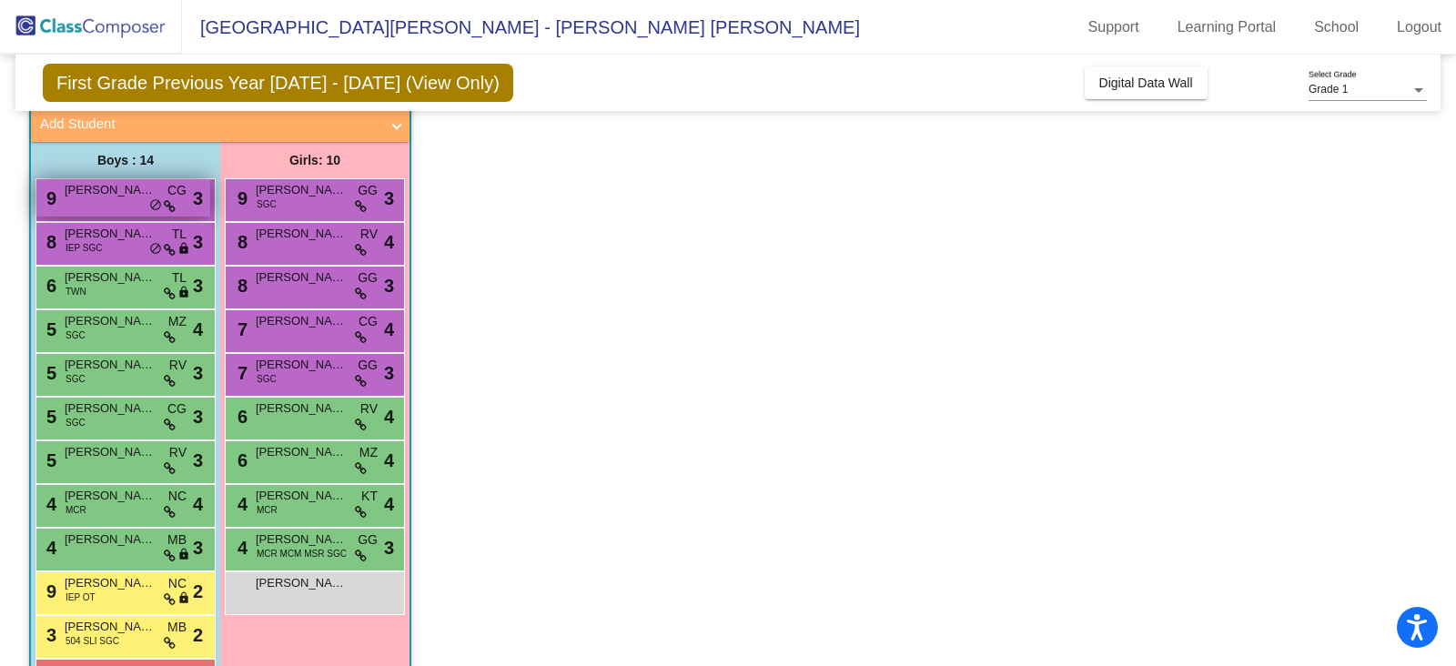
click at [124, 193] on span "[PERSON_NAME]" at bounding box center [110, 190] width 91 height 18
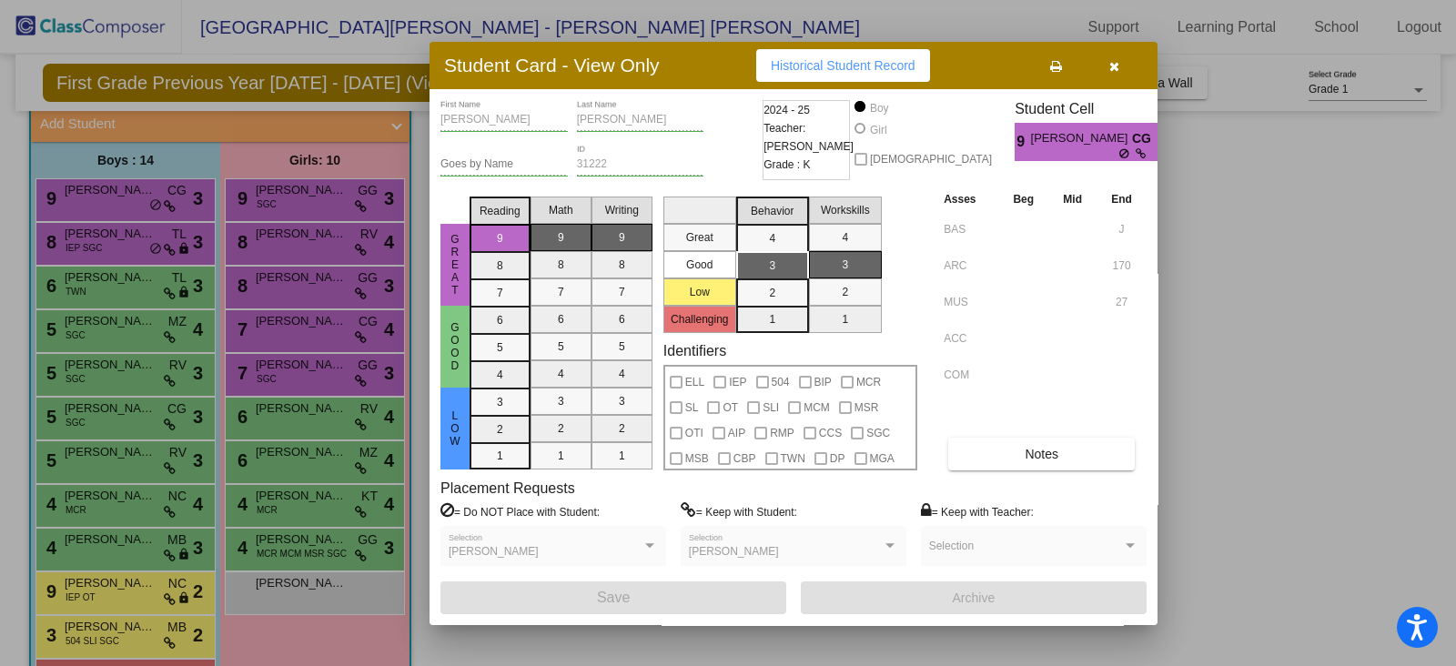
click at [1128, 65] on button "button" at bounding box center [1114, 65] width 58 height 33
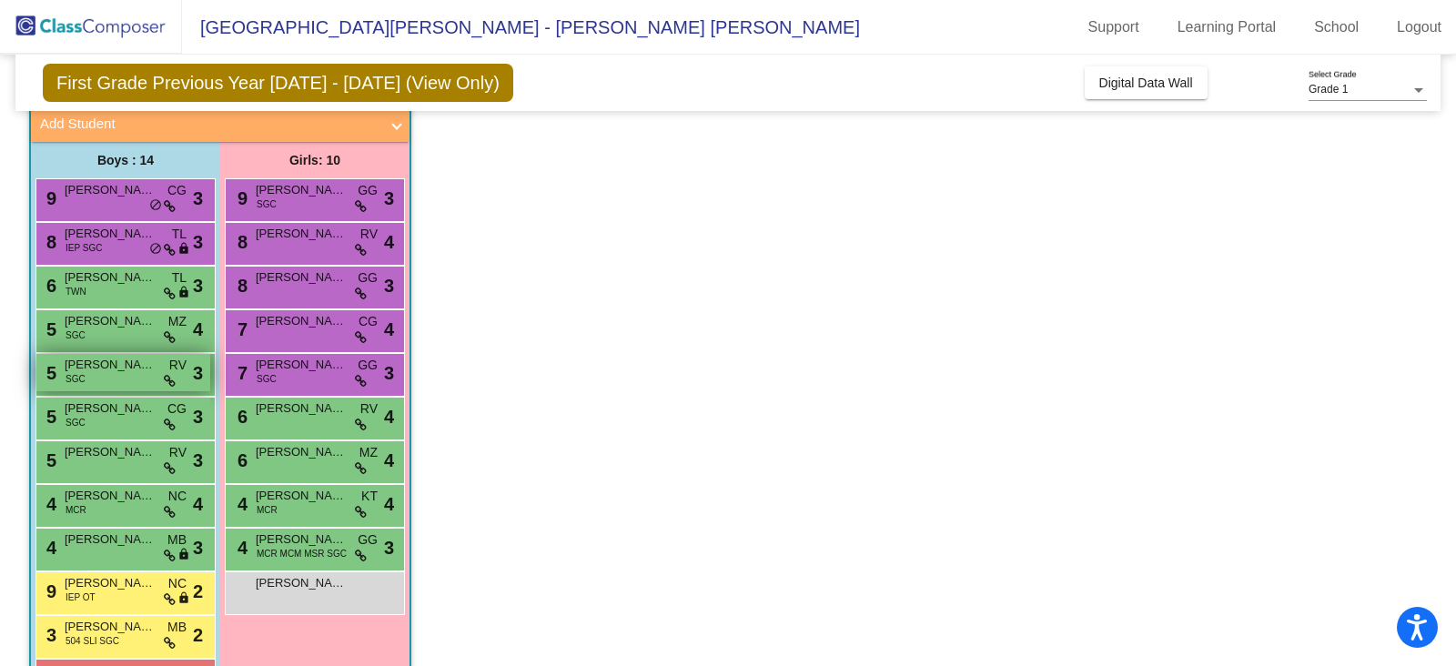
click at [118, 369] on span "[PERSON_NAME]" at bounding box center [110, 365] width 91 height 18
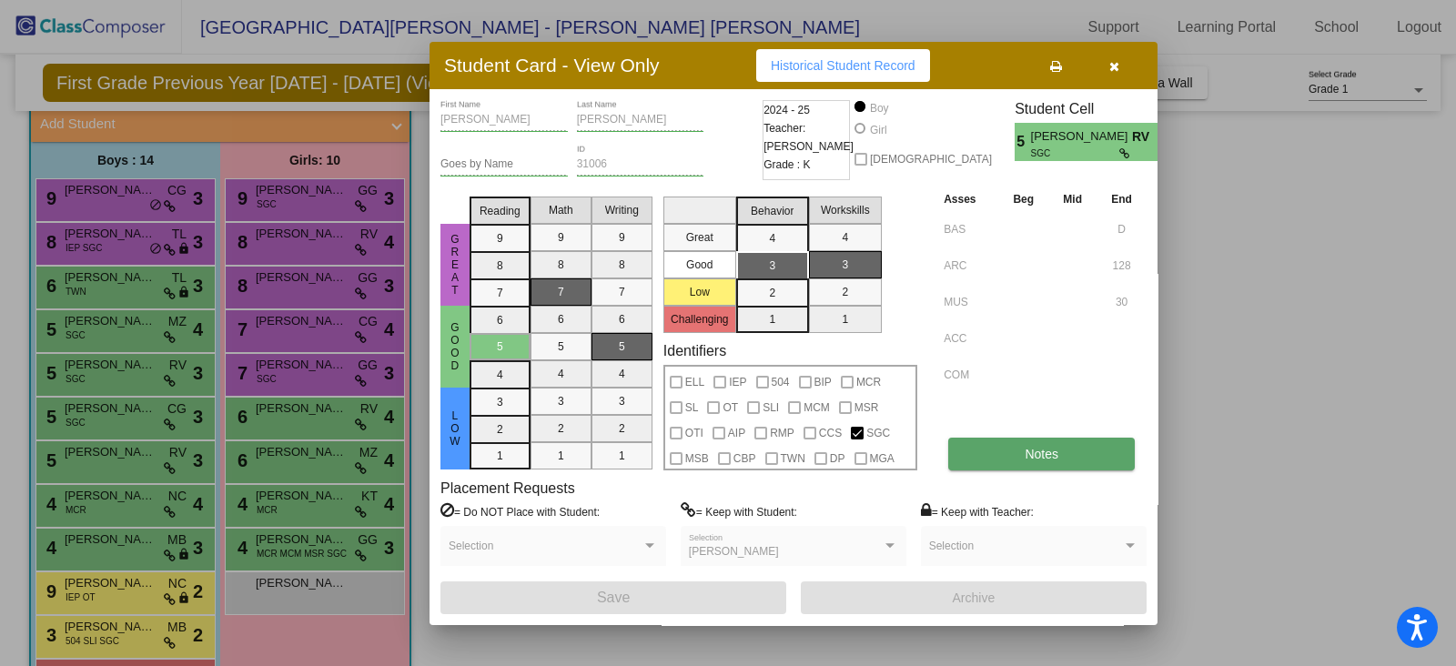
click at [1083, 448] on button "Notes" at bounding box center [1041, 454] width 187 height 33
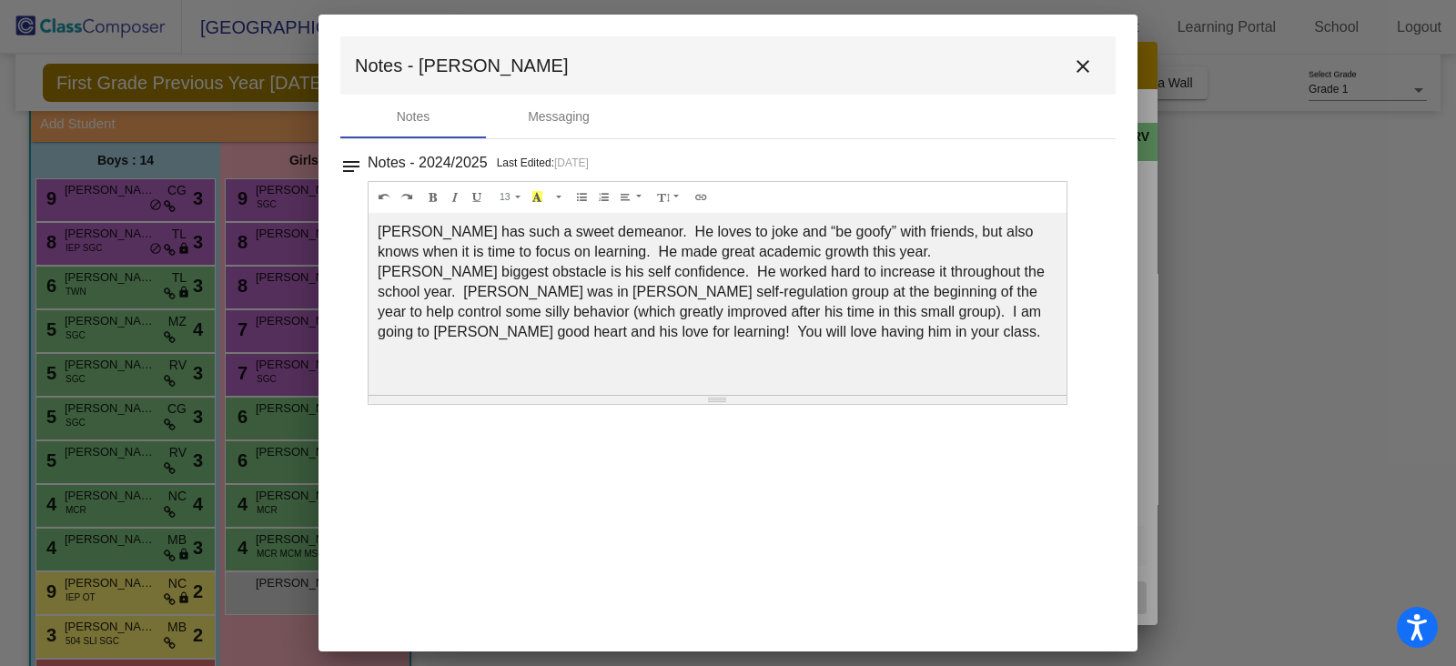
drag, startPoint x: 1084, startPoint y: 57, endPoint x: 721, endPoint y: 11, distance: 366.1
click at [1057, 58] on mat-toolbar "Notes - [PERSON_NAME]" at bounding box center [727, 65] width 775 height 58
click at [1083, 61] on mat-icon "close" at bounding box center [1083, 67] width 22 height 22
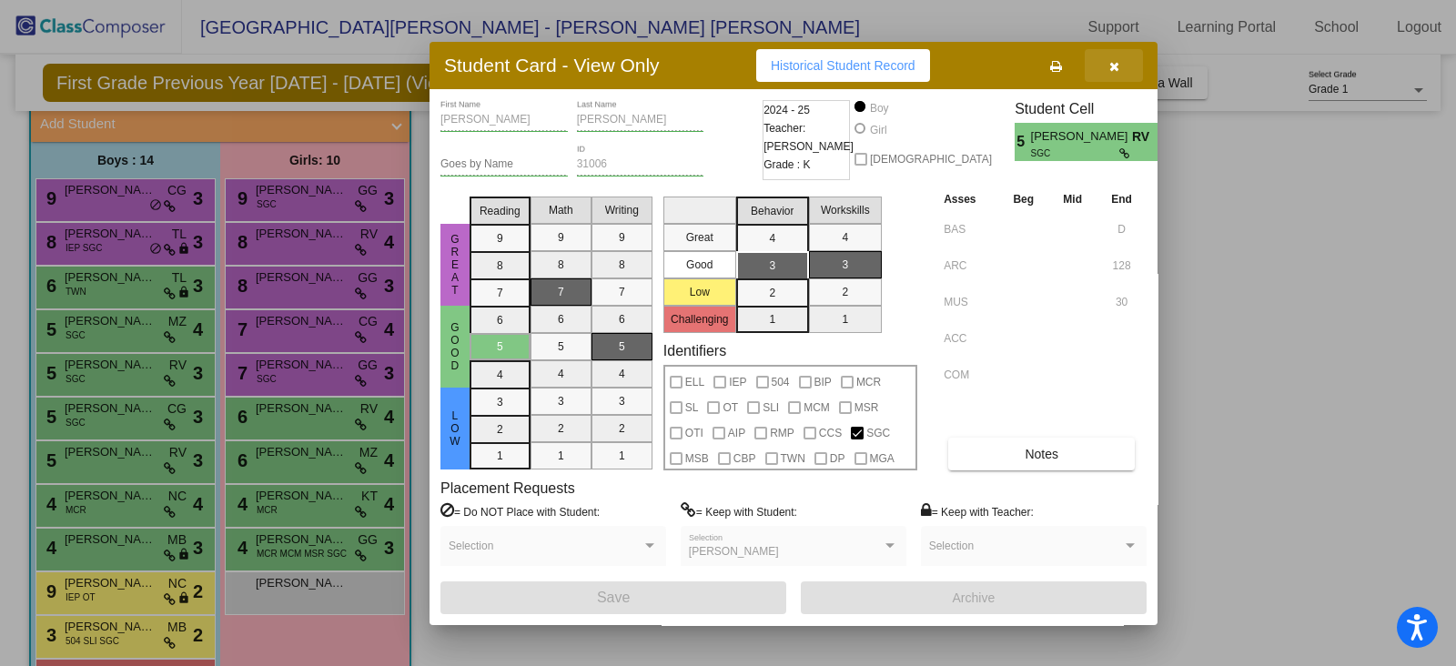
click at [1125, 54] on button "button" at bounding box center [1114, 65] width 58 height 33
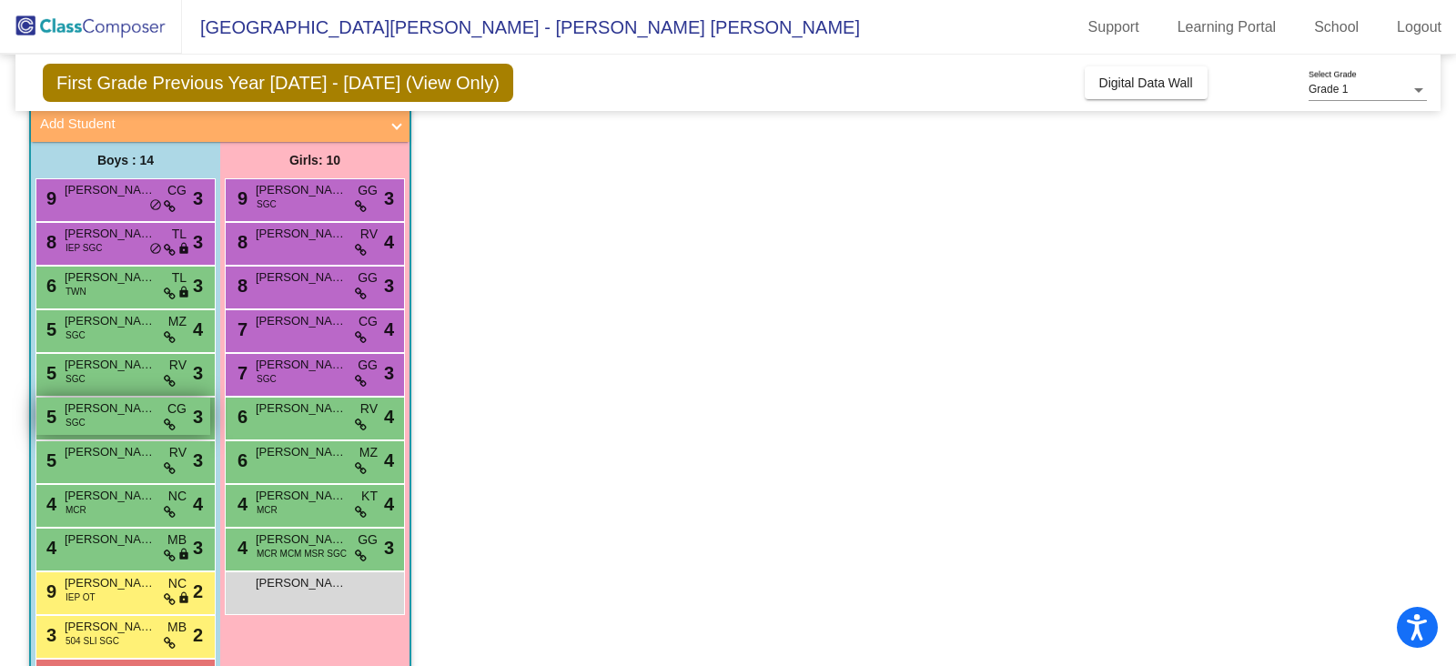
click at [103, 423] on div "5 [PERSON_NAME] Minnillo SGC CG lock do_not_disturb_alt 3" at bounding box center [123, 416] width 174 height 37
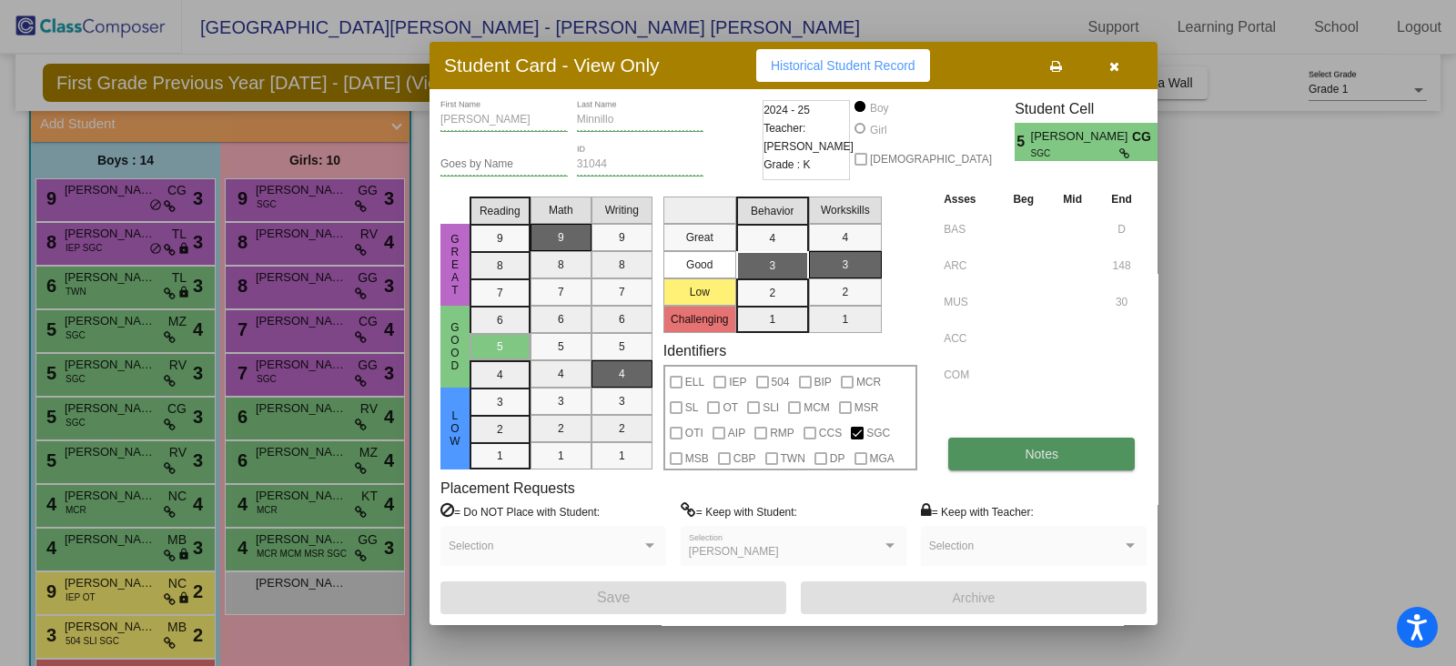
click at [1096, 462] on button "Notes" at bounding box center [1041, 454] width 187 height 33
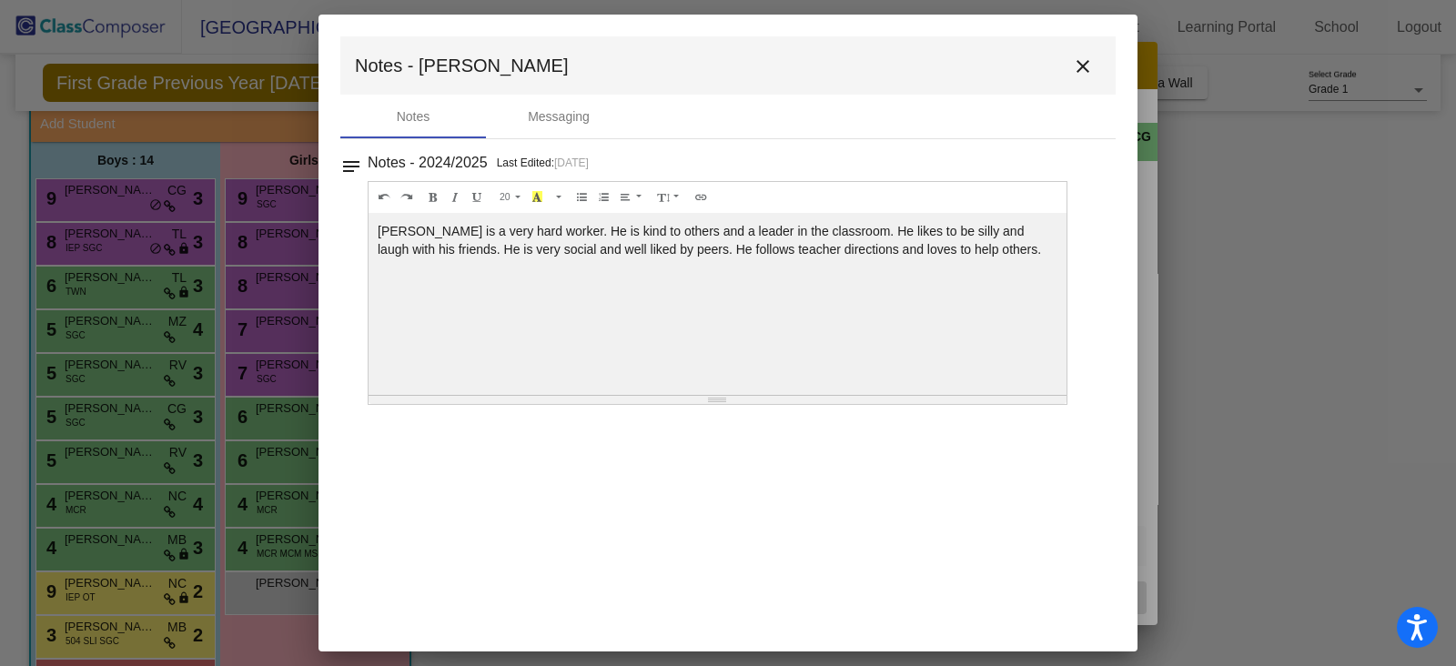
drag, startPoint x: 1098, startPoint y: 76, endPoint x: 1064, endPoint y: 69, distance: 34.4
click at [1095, 75] on mat-toolbar "Notes - [PERSON_NAME] close" at bounding box center [727, 65] width 775 height 58
drag, startPoint x: 1083, startPoint y: 62, endPoint x: 962, endPoint y: 96, distance: 125.9
click at [1083, 63] on mat-icon "close" at bounding box center [1083, 67] width 22 height 22
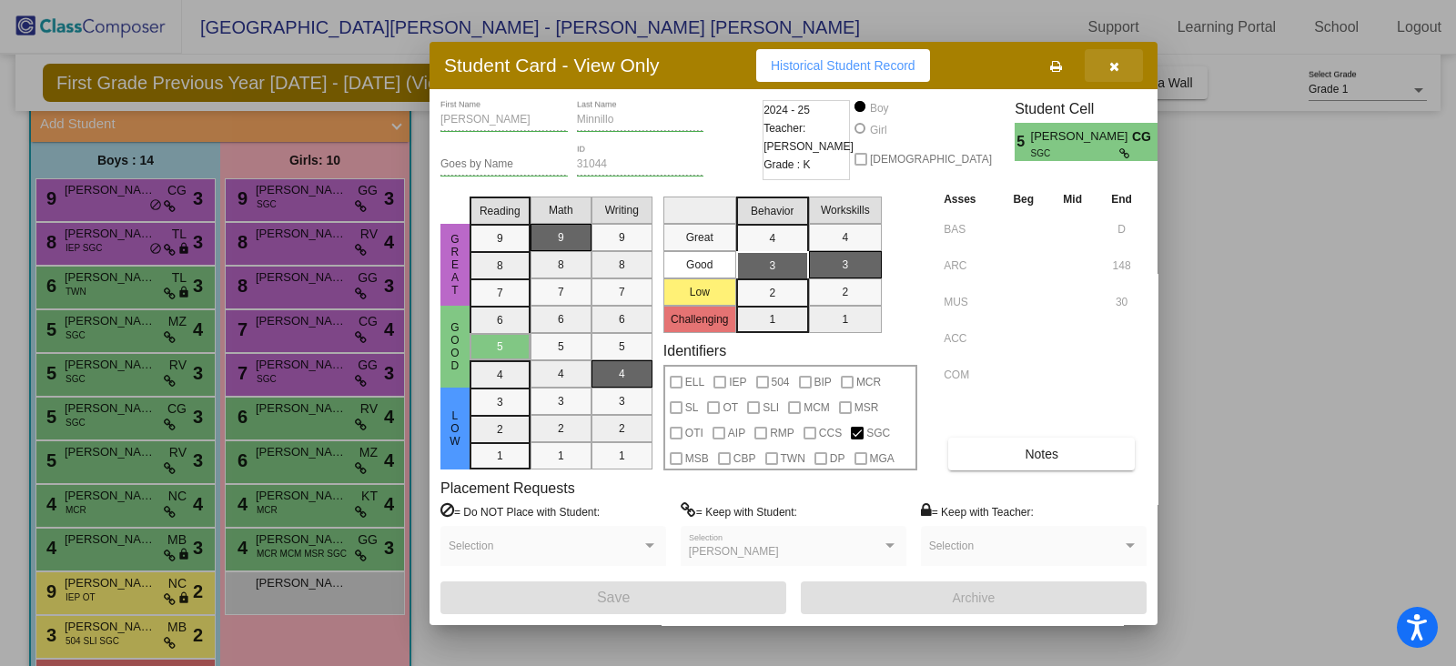
click at [1126, 68] on button "button" at bounding box center [1114, 65] width 58 height 33
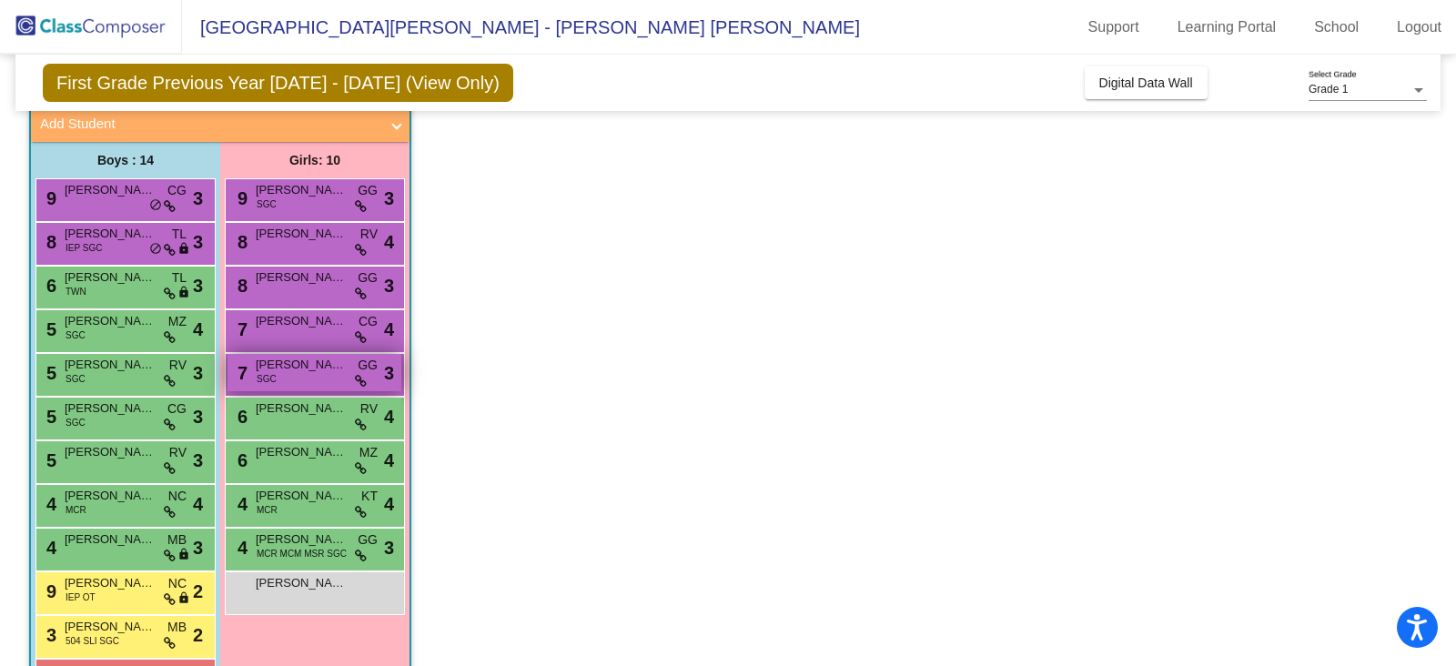
click at [278, 378] on div "7 [PERSON_NAME] [PERSON_NAME] SGC GG lock do_not_disturb_alt 3" at bounding box center [315, 372] width 174 height 37
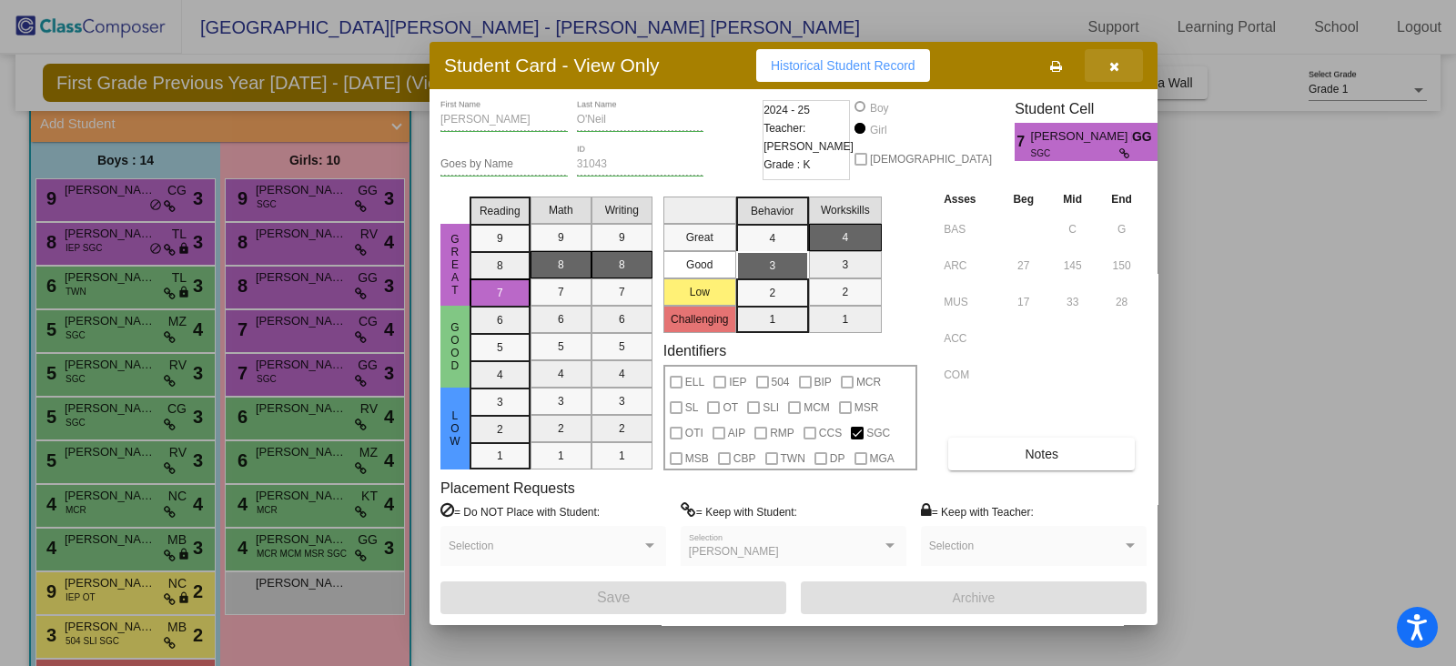
click at [1111, 56] on button "button" at bounding box center [1114, 65] width 58 height 33
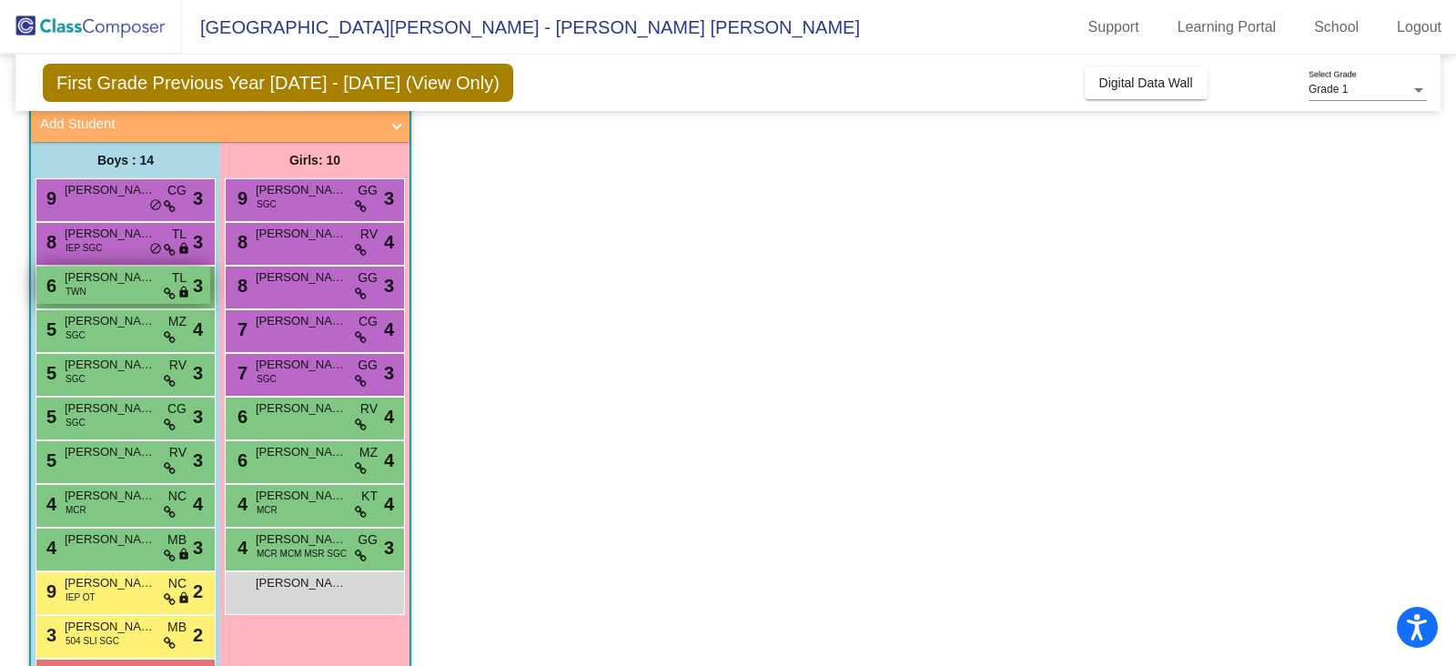
click at [115, 271] on span "[PERSON_NAME]" at bounding box center [110, 277] width 91 height 18
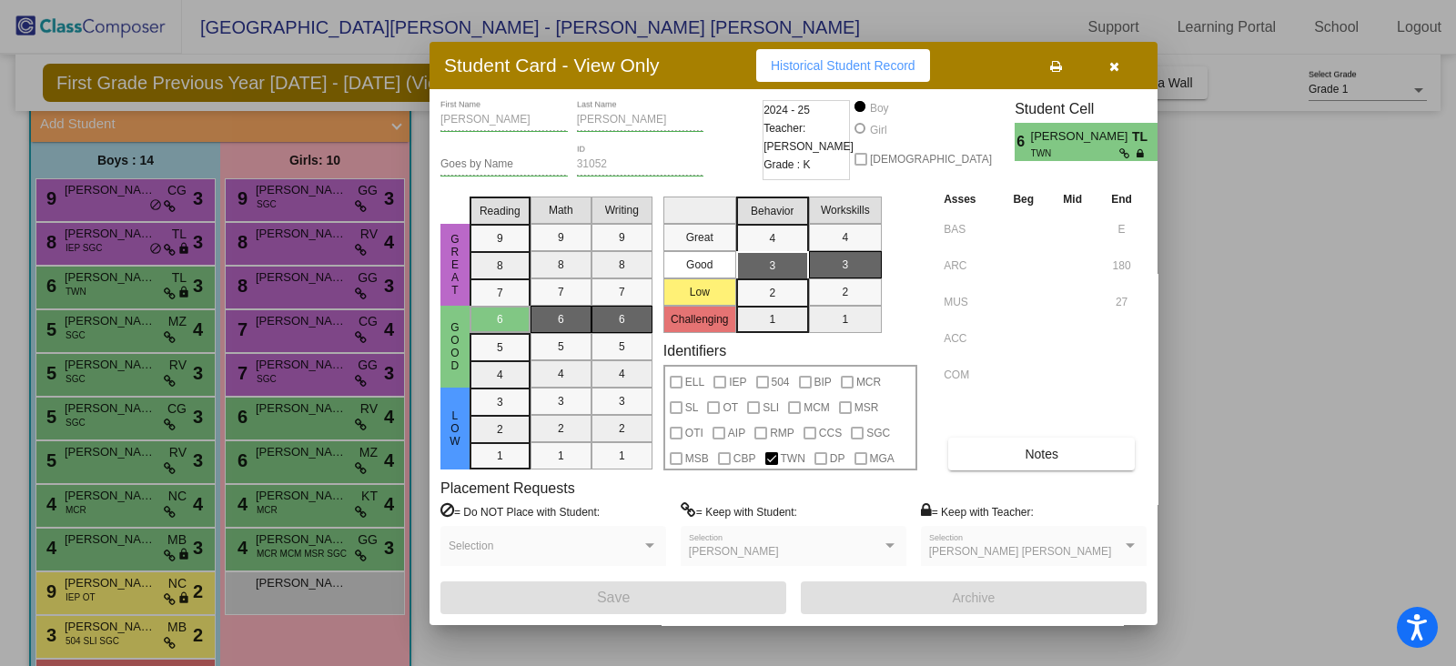
click at [1115, 68] on icon "button" at bounding box center [1114, 66] width 10 height 13
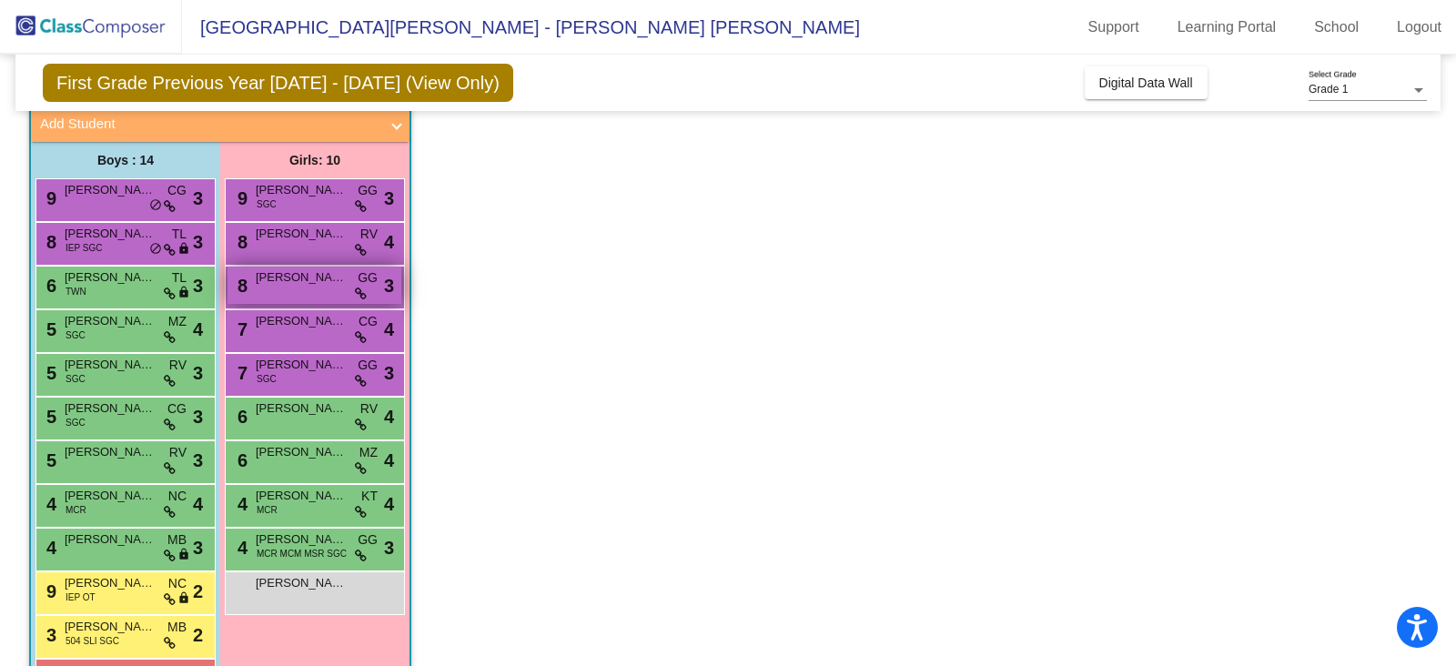
click at [310, 285] on div "8 [PERSON_NAME] GG lock do_not_disturb_alt 3" at bounding box center [315, 285] width 174 height 37
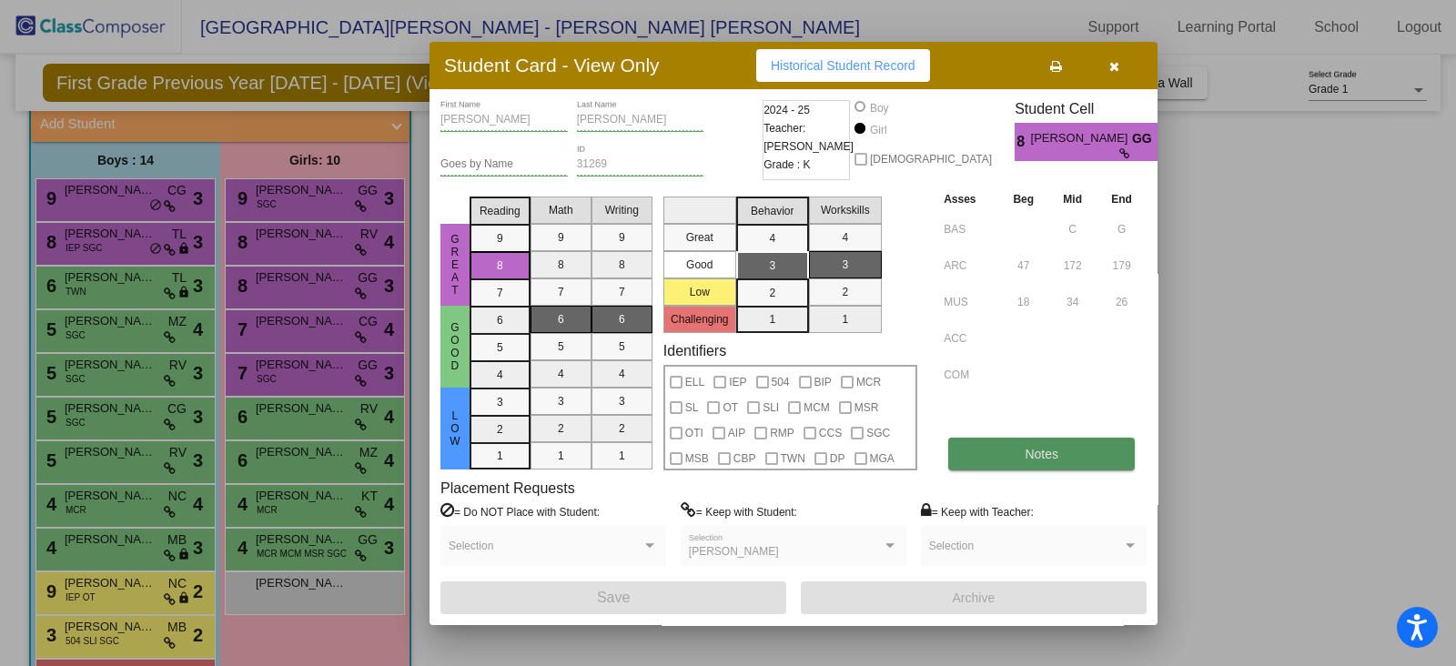
click at [1042, 439] on button "Notes" at bounding box center [1041, 454] width 187 height 33
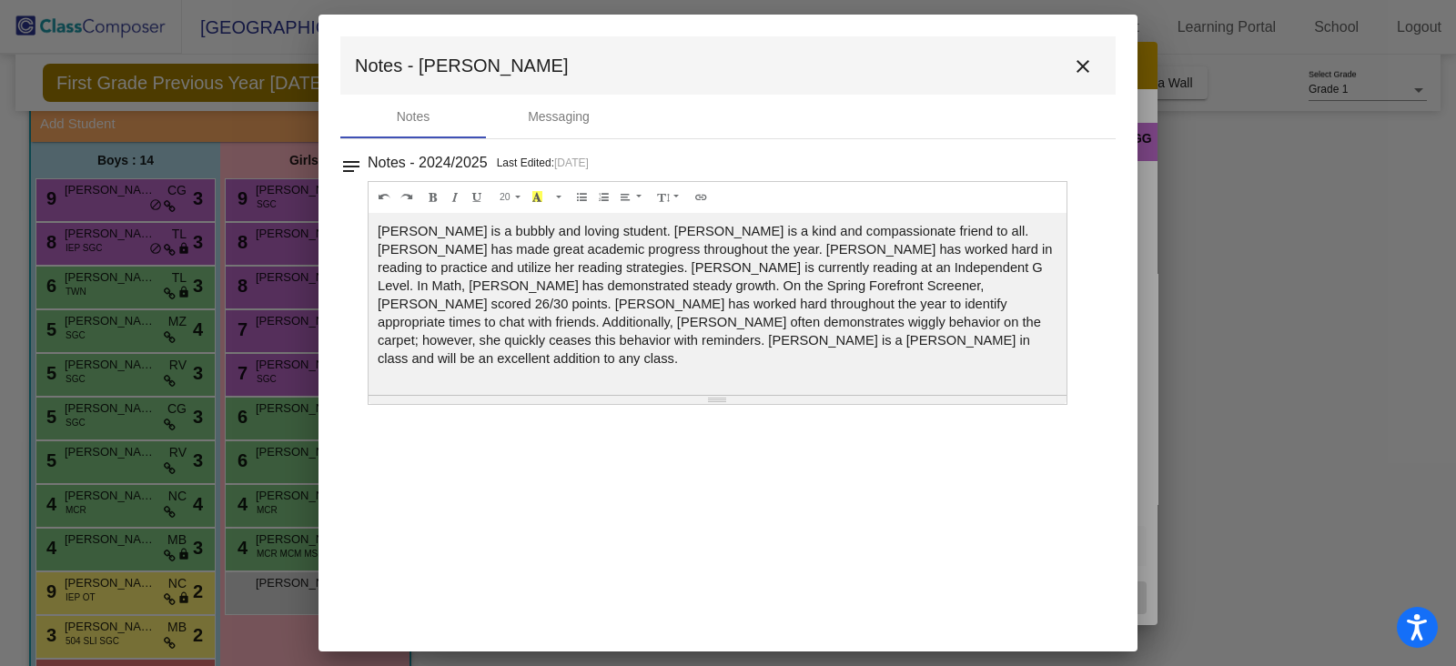
drag, startPoint x: 1083, startPoint y: 65, endPoint x: 796, endPoint y: 15, distance: 290.8
click at [1074, 66] on mat-icon "close" at bounding box center [1083, 67] width 22 height 22
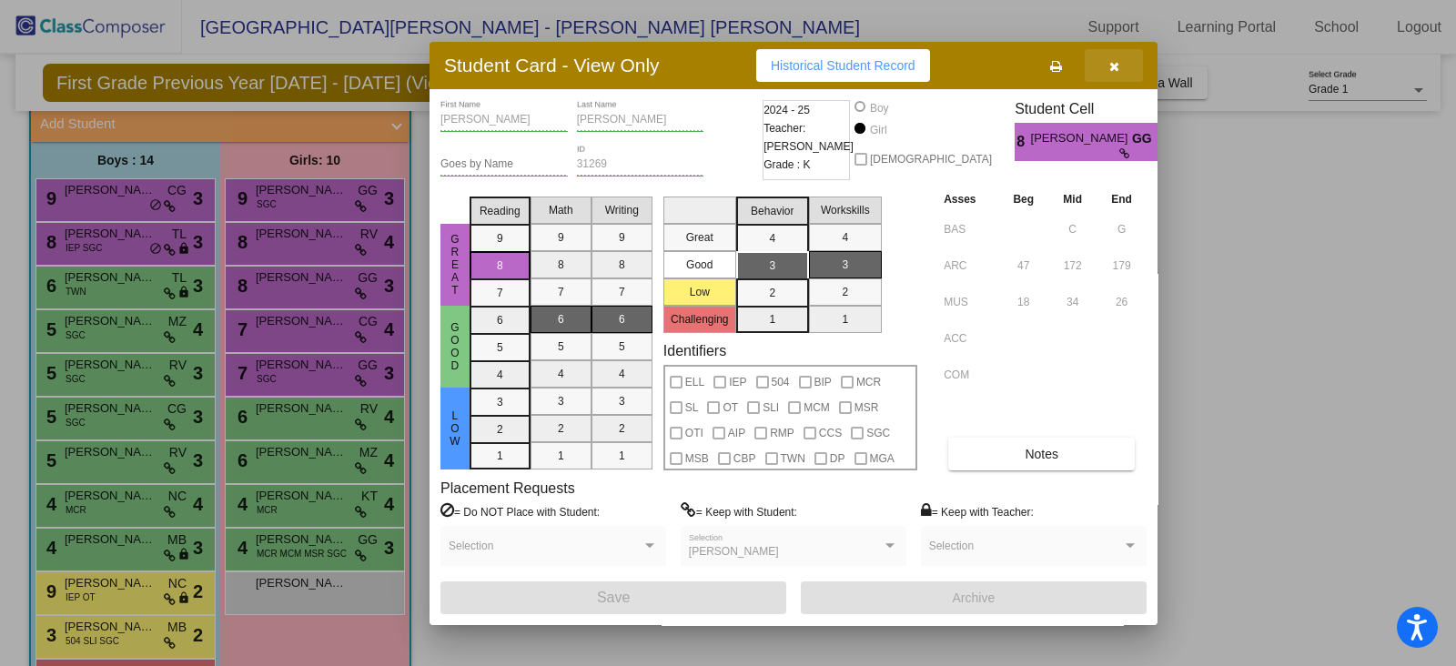
click at [1113, 70] on icon "button" at bounding box center [1114, 66] width 10 height 13
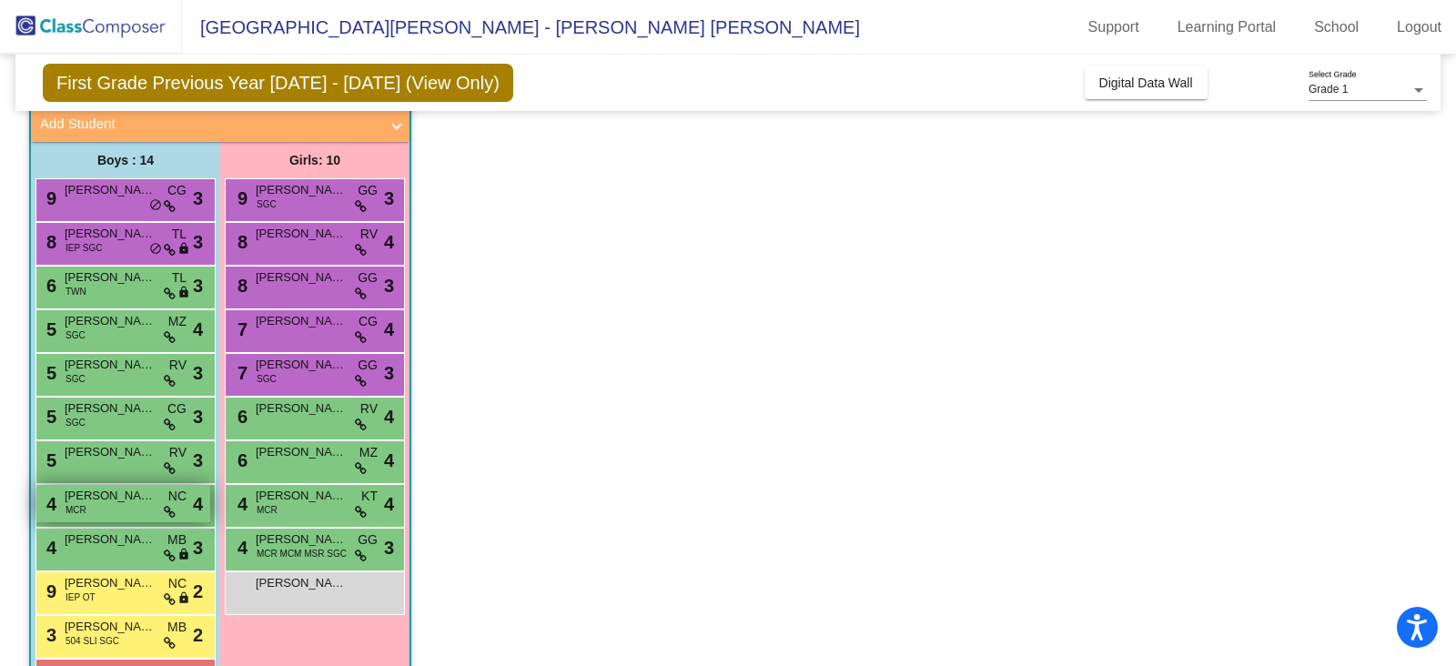
click at [100, 498] on span "[PERSON_NAME]" at bounding box center [110, 496] width 91 height 18
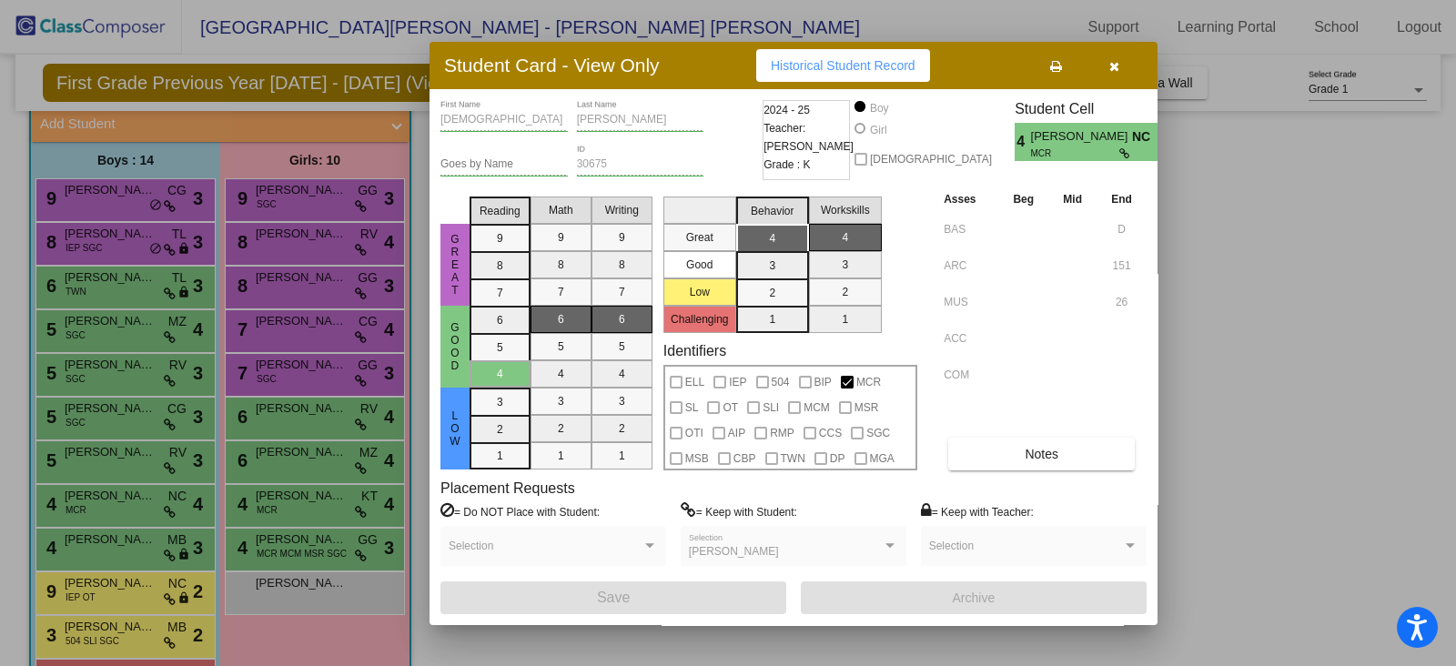
drag, startPoint x: 1116, startPoint y: 62, endPoint x: 1072, endPoint y: 91, distance: 52.5
click at [1115, 62] on icon "button" at bounding box center [1114, 66] width 10 height 13
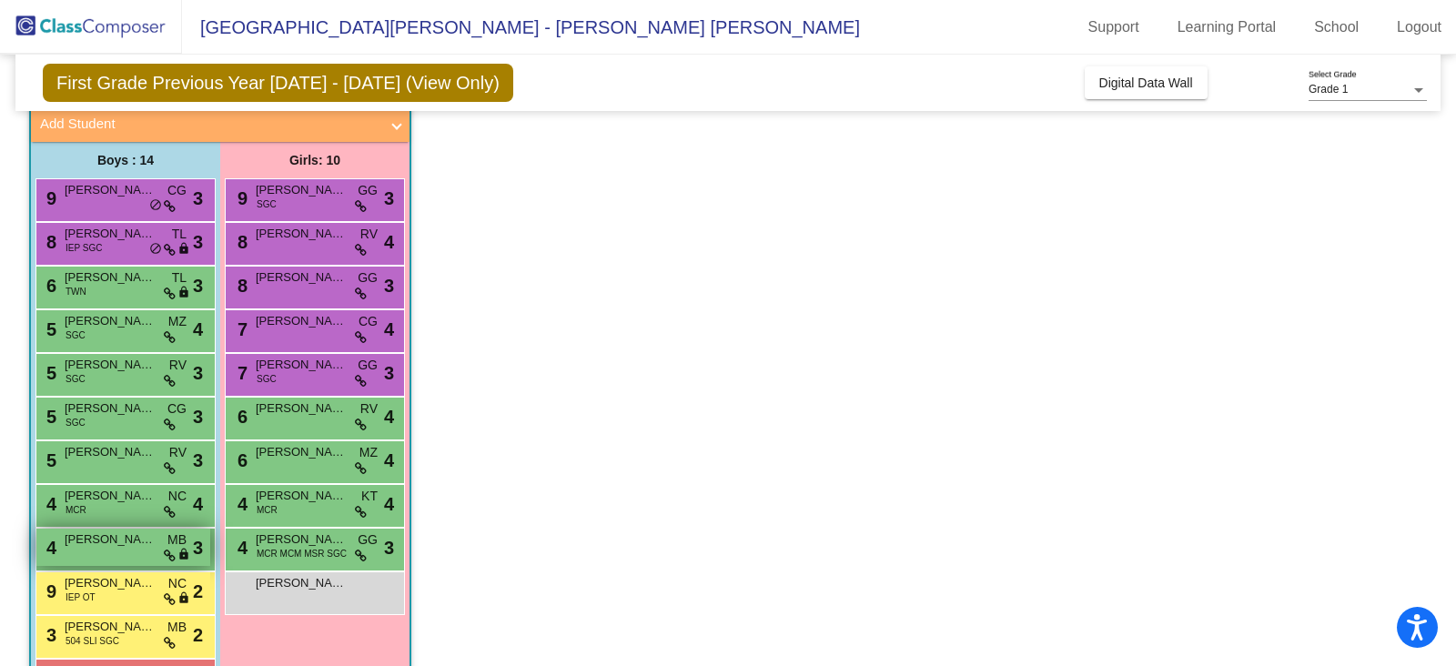
click at [145, 551] on div "4 [PERSON_NAME] MB lock do_not_disturb_alt 3" at bounding box center [123, 547] width 174 height 37
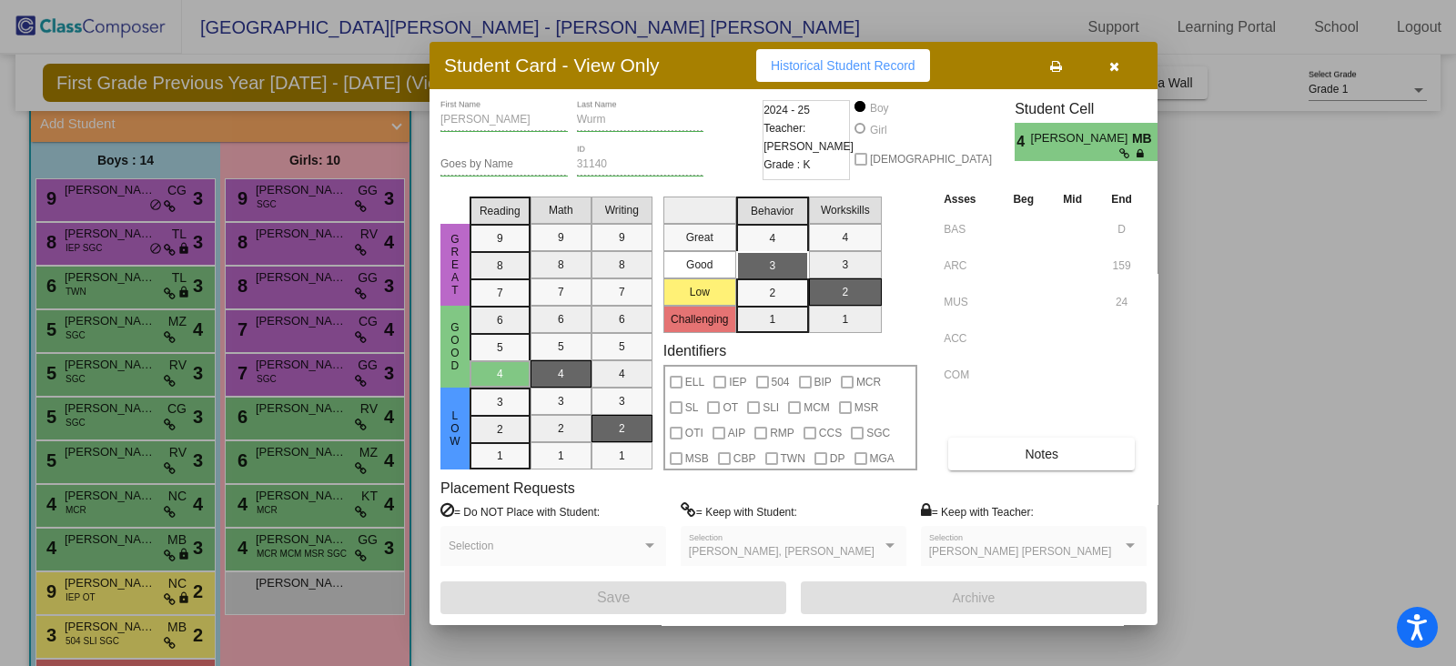
click at [1108, 53] on button "button" at bounding box center [1114, 65] width 58 height 33
